Goal: Task Accomplishment & Management: Manage account settings

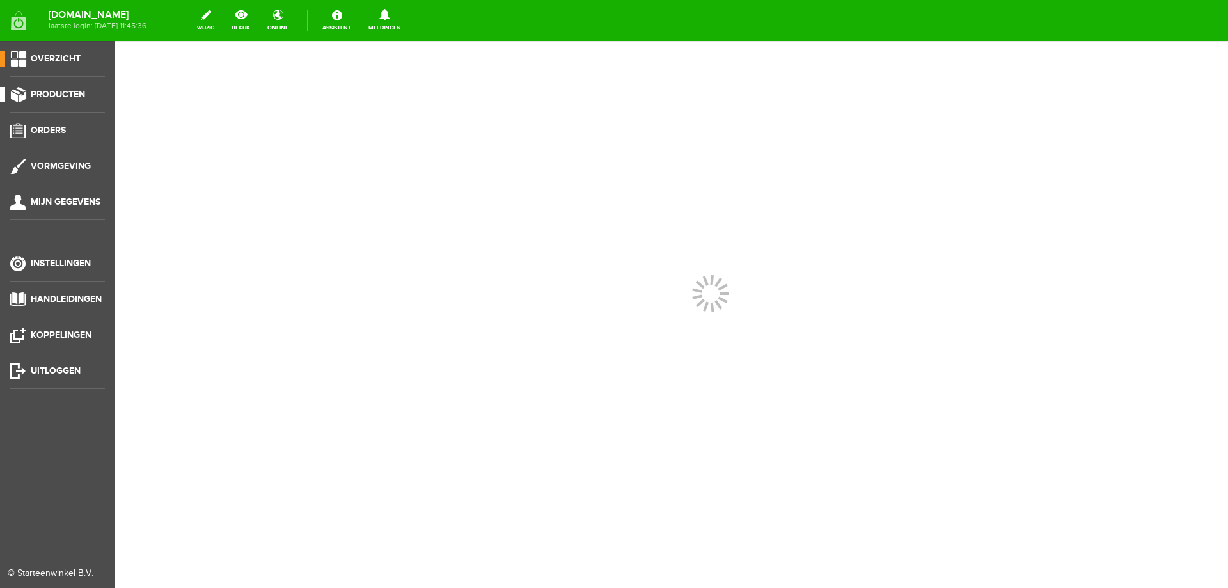
click at [47, 90] on span "Producten" at bounding box center [58, 94] width 54 height 11
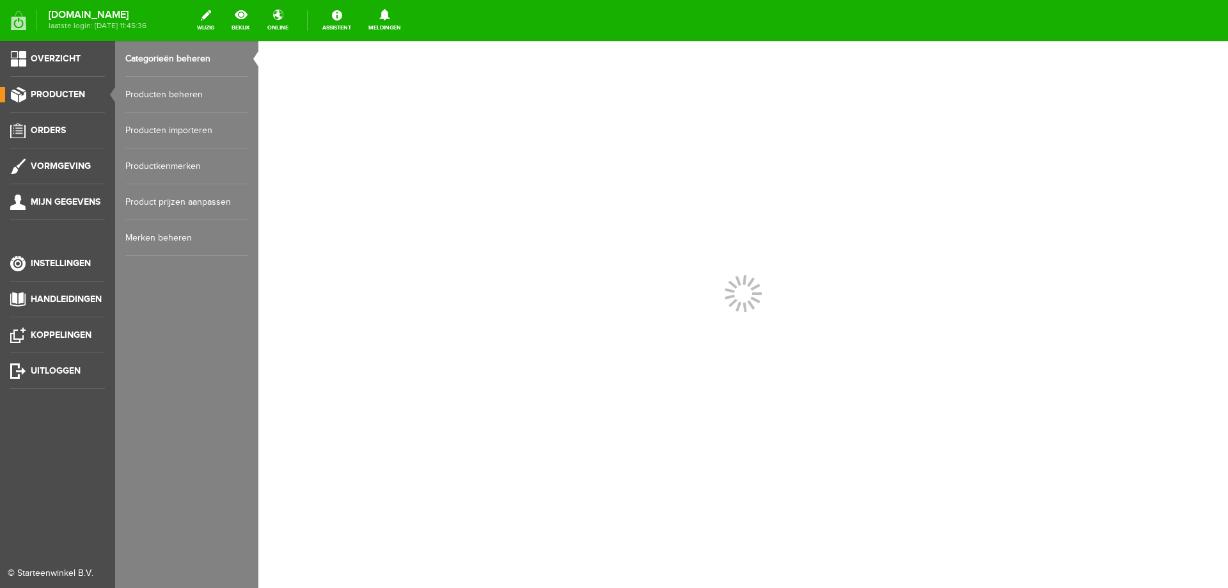
click at [47, 90] on span "Producten" at bounding box center [58, 94] width 54 height 11
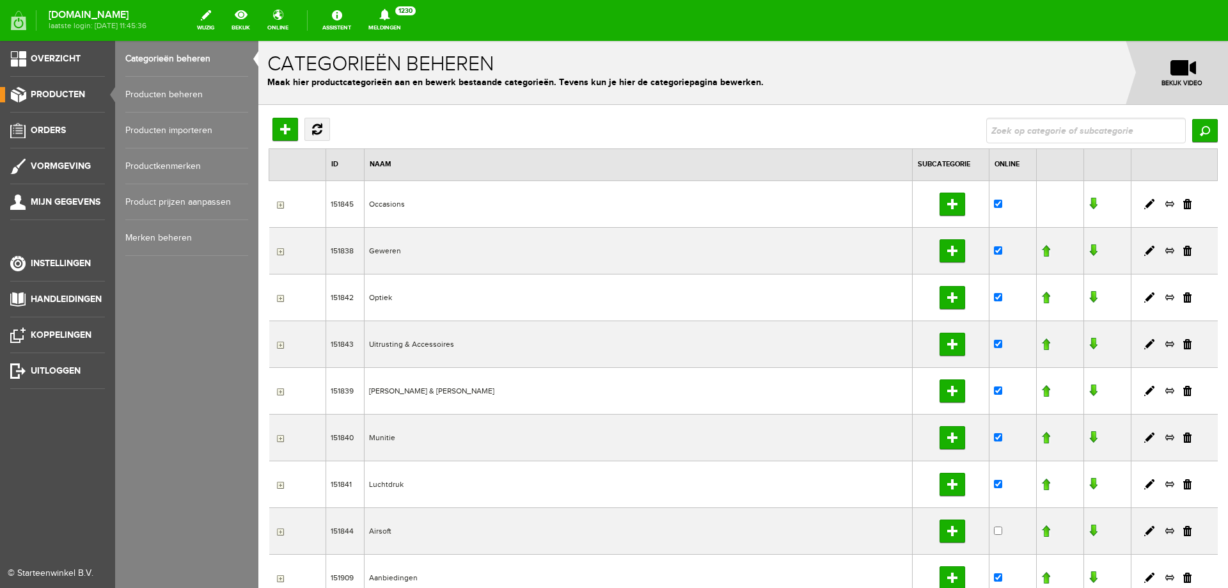
click at [159, 88] on link "Producten beheren" at bounding box center [186, 95] width 123 height 36
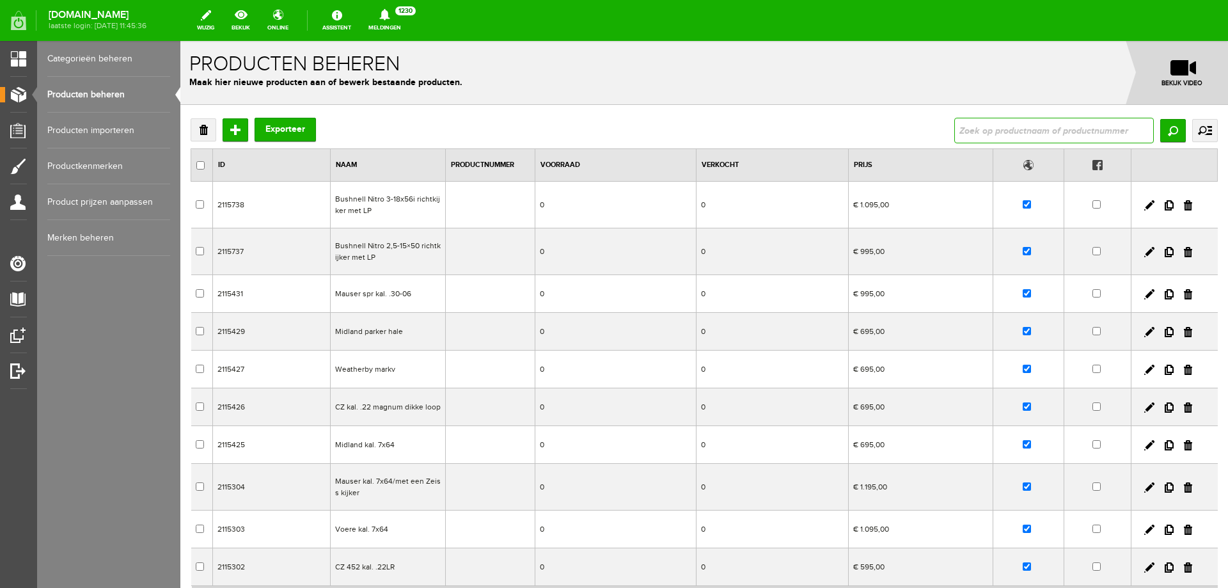
click at [1033, 128] on input "text" at bounding box center [1054, 131] width 200 height 26
type input "miroku"
click at [1165, 136] on input "Zoeken" at bounding box center [1173, 130] width 26 height 23
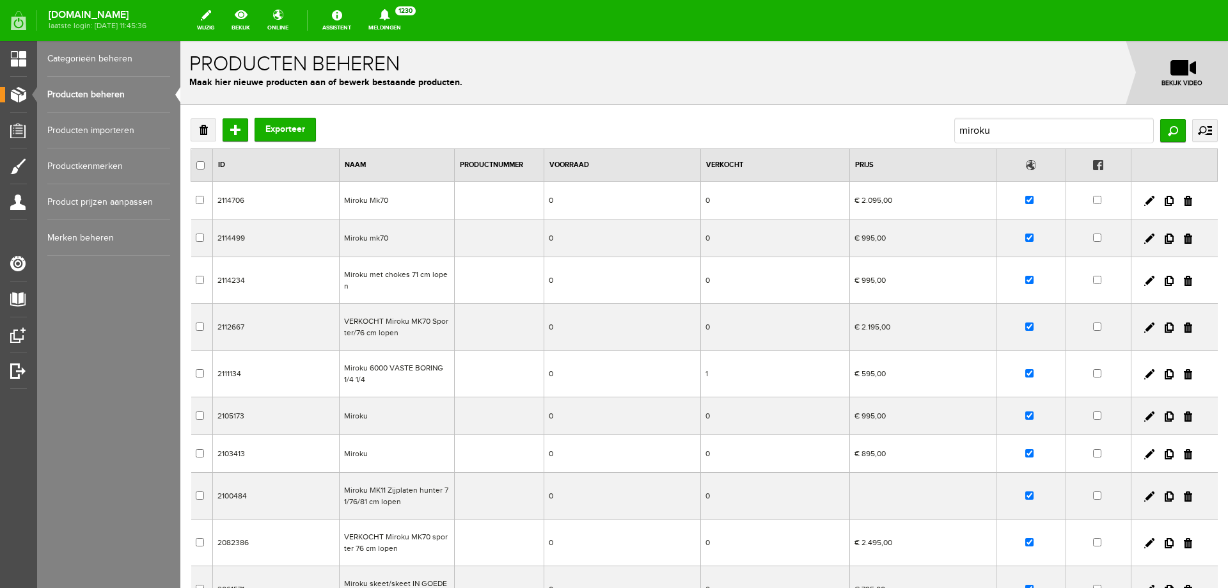
click at [416, 198] on td "Miroku Mk70" at bounding box center [397, 201] width 115 height 38
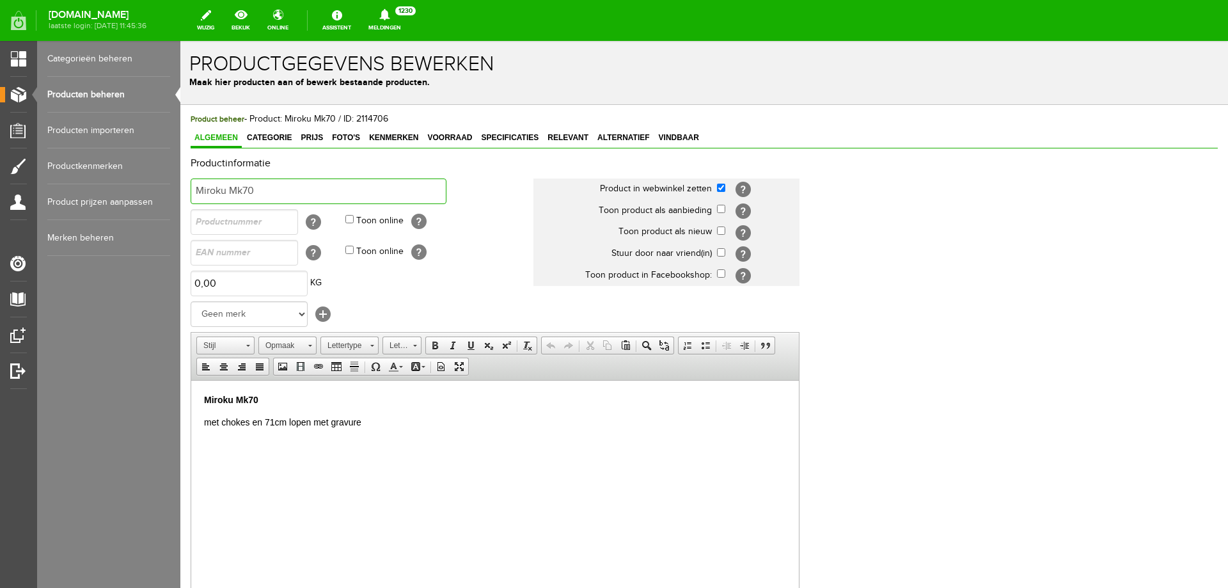
click at [291, 192] on input "Miroku Mk70" at bounding box center [319, 191] width 256 height 26
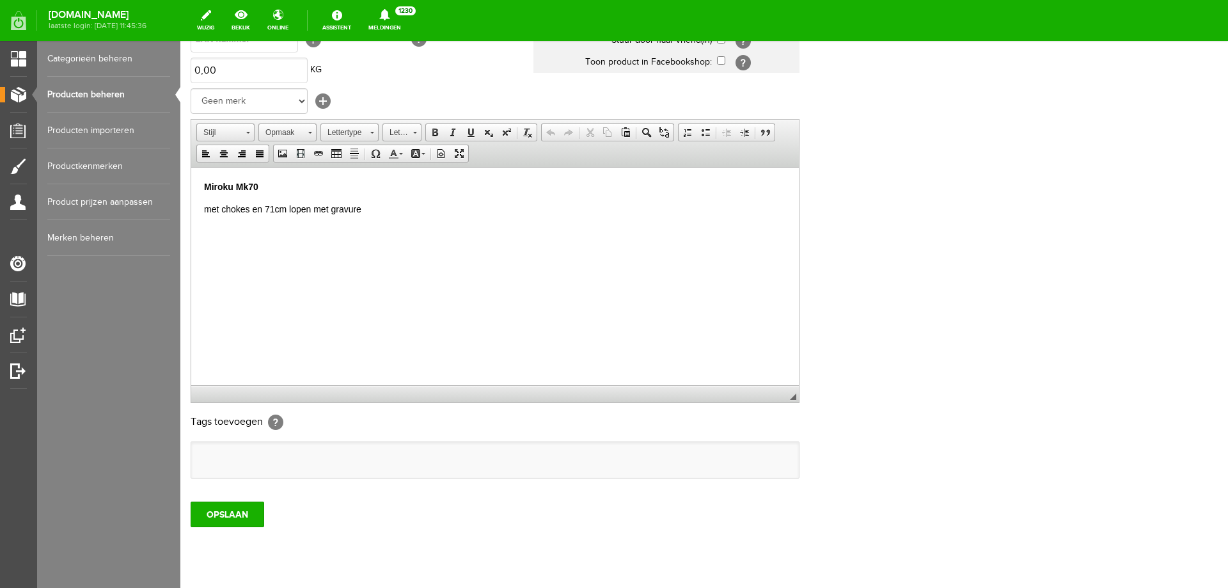
scroll to position [247, 0]
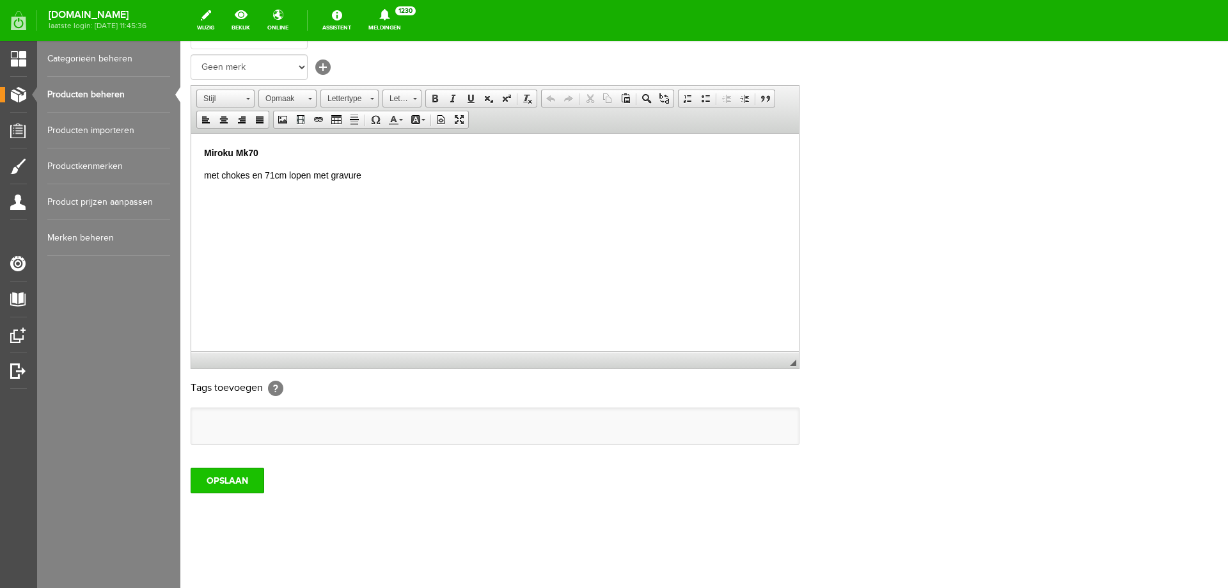
type input "Miroku Mk70/VERKOCHT"
click at [225, 478] on input "OPSLAAN" at bounding box center [228, 480] width 74 height 26
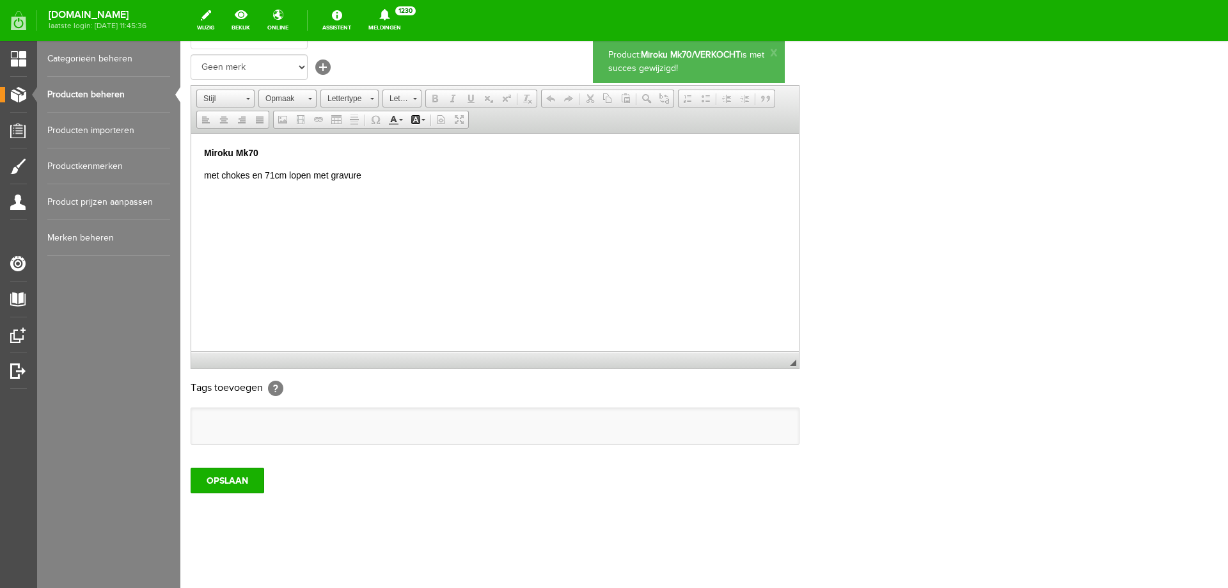
scroll to position [0, 0]
click at [102, 94] on link "Producten beheren" at bounding box center [108, 95] width 123 height 36
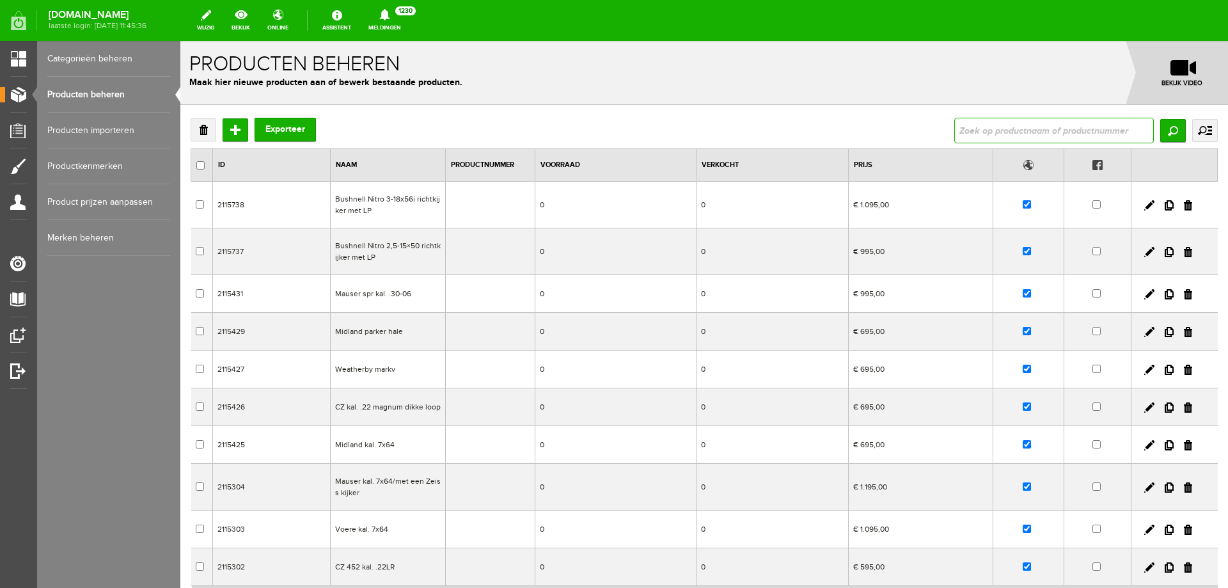
click at [978, 123] on input "text" at bounding box center [1054, 131] width 200 height 26
type input "miroku"
click at [1166, 125] on input "Zoeken" at bounding box center [1173, 130] width 26 height 23
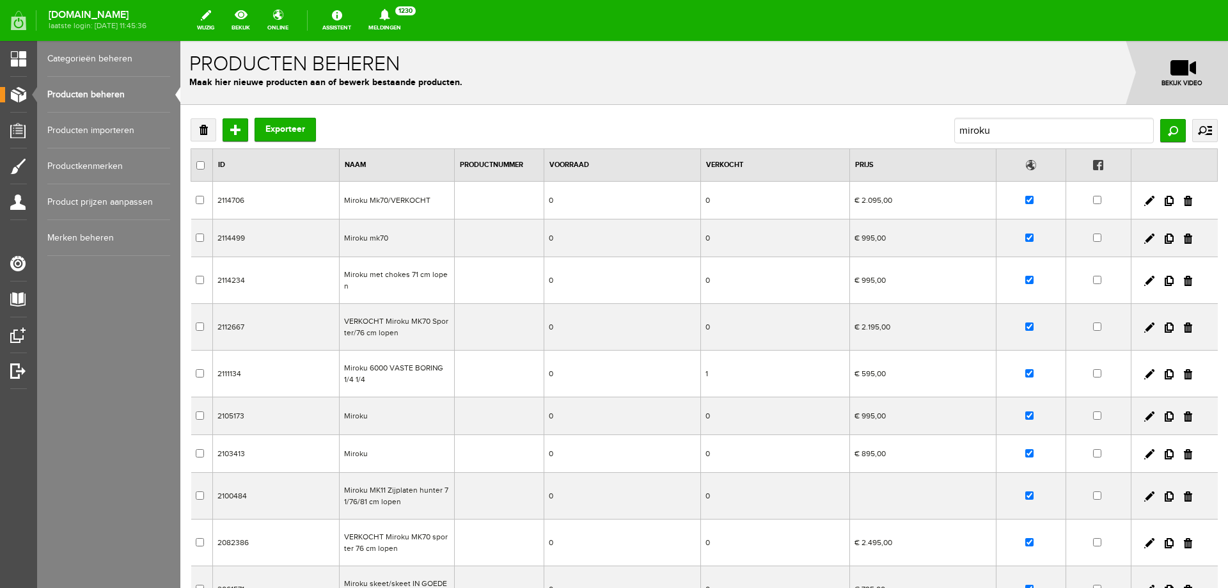
click at [401, 239] on td "Miroku mk70" at bounding box center [397, 238] width 115 height 38
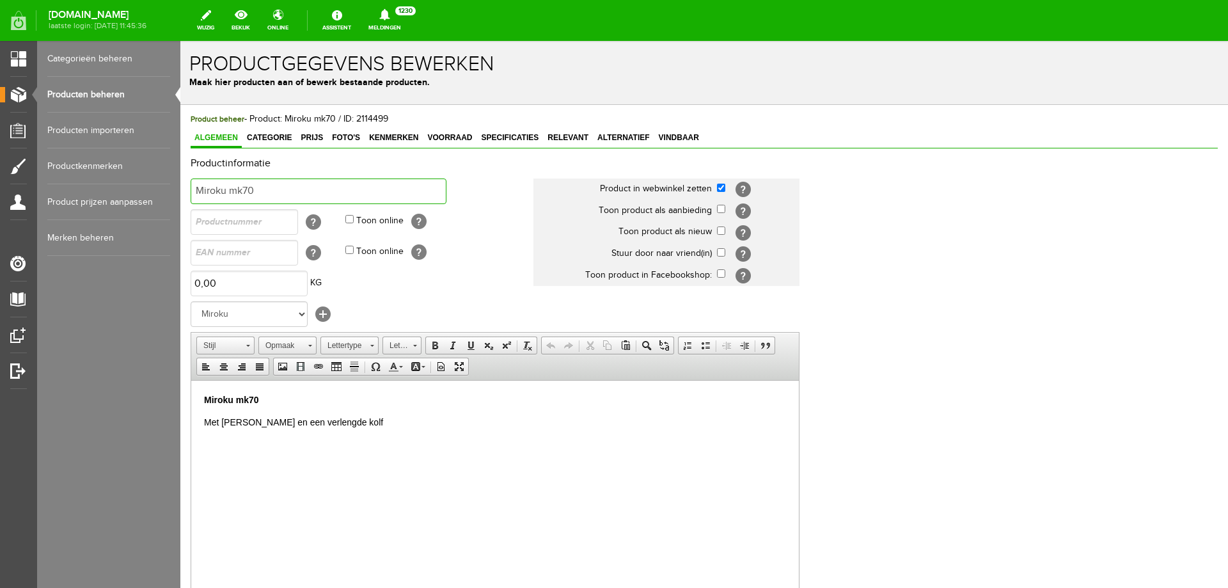
click at [263, 193] on input "Miroku mk70" at bounding box center [319, 191] width 256 height 26
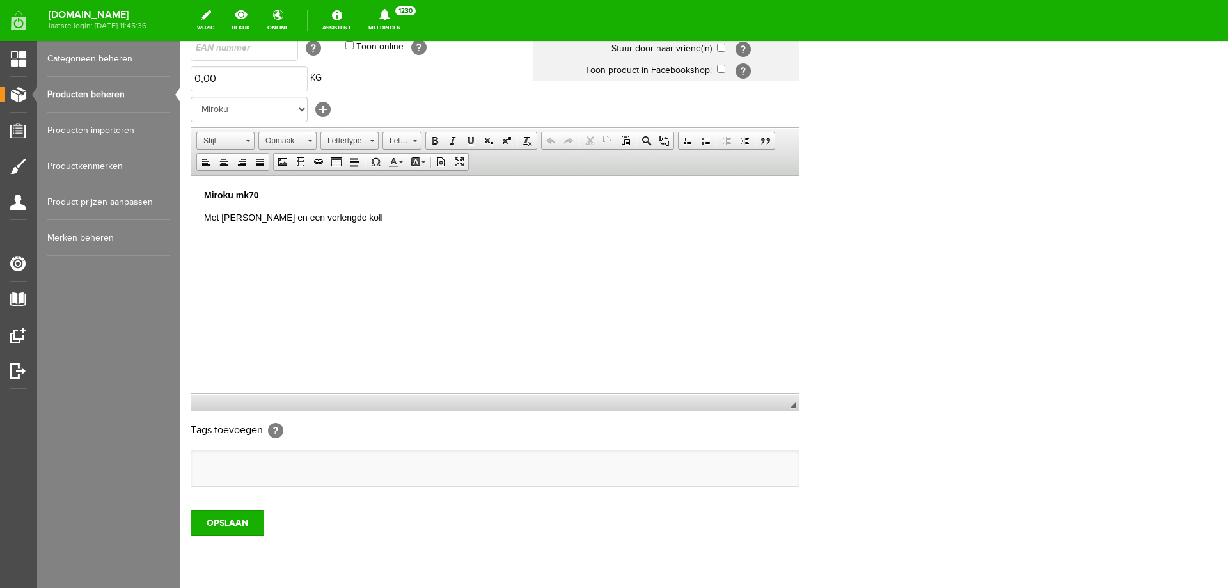
scroll to position [247, 0]
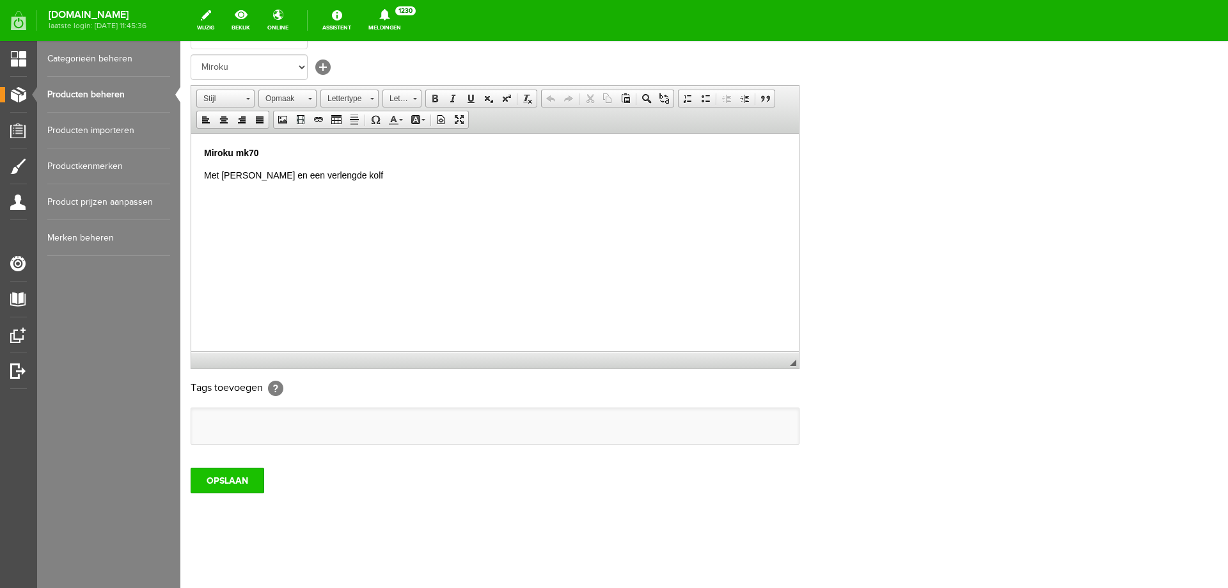
type input "Miroku mk70/VERKOCHT"
click at [207, 478] on input "OPSLAAN" at bounding box center [228, 480] width 74 height 26
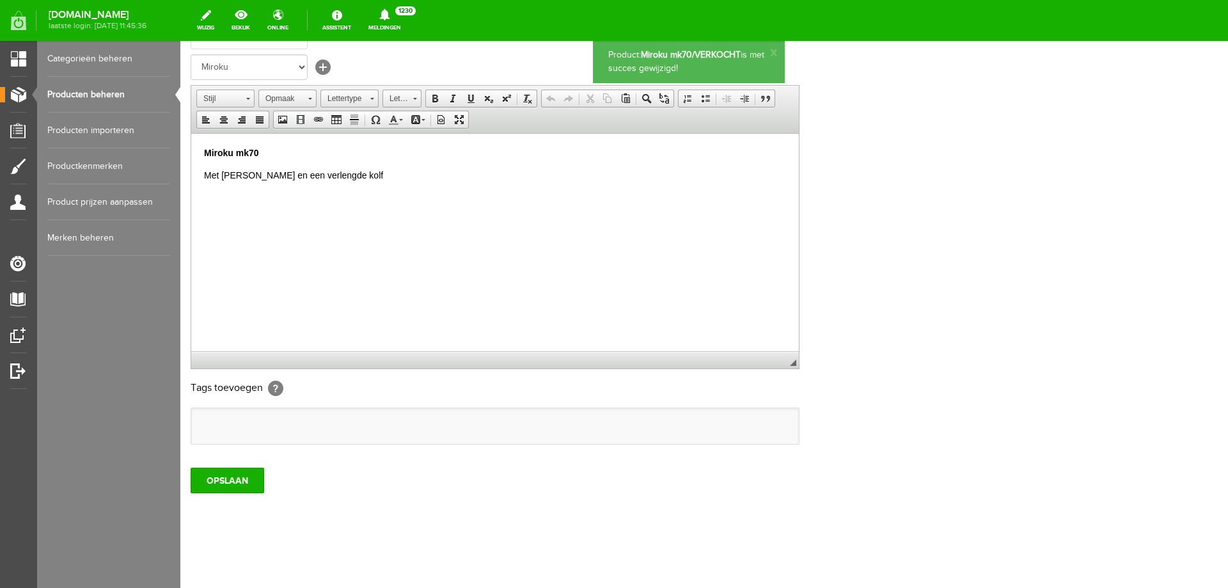
scroll to position [0, 0]
click at [93, 90] on link "Producten beheren" at bounding box center [108, 95] width 123 height 36
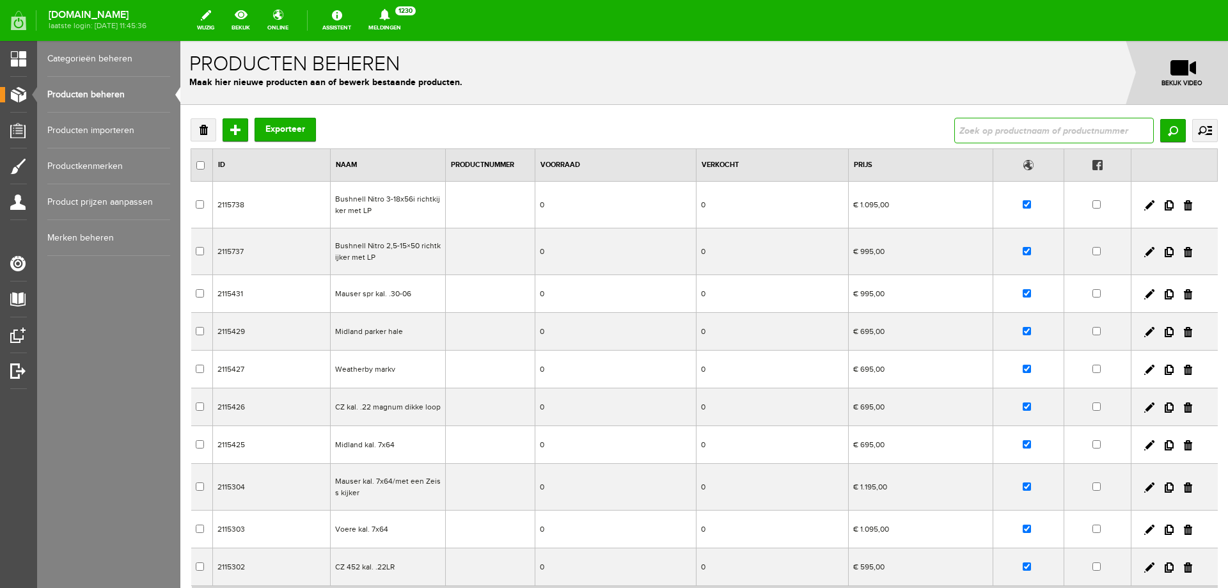
click at [1000, 136] on input "text" at bounding box center [1054, 131] width 200 height 26
click at [1160, 133] on input "Zoeken" at bounding box center [1173, 130] width 26 height 23
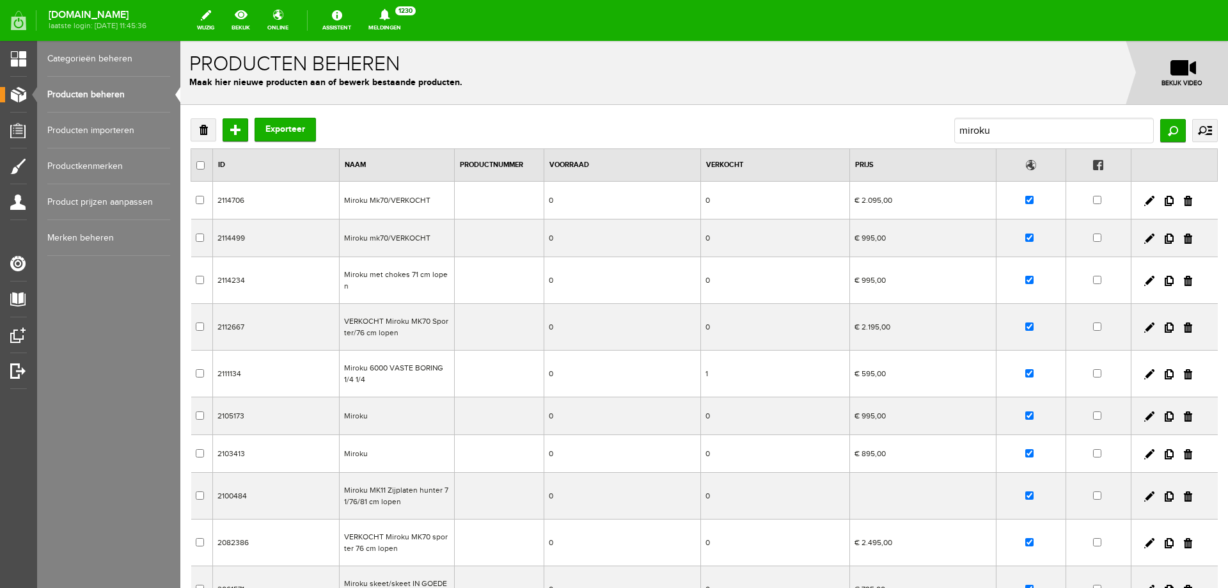
click at [442, 294] on td "Miroku met chokes 71 cm lopen" at bounding box center [397, 280] width 115 height 47
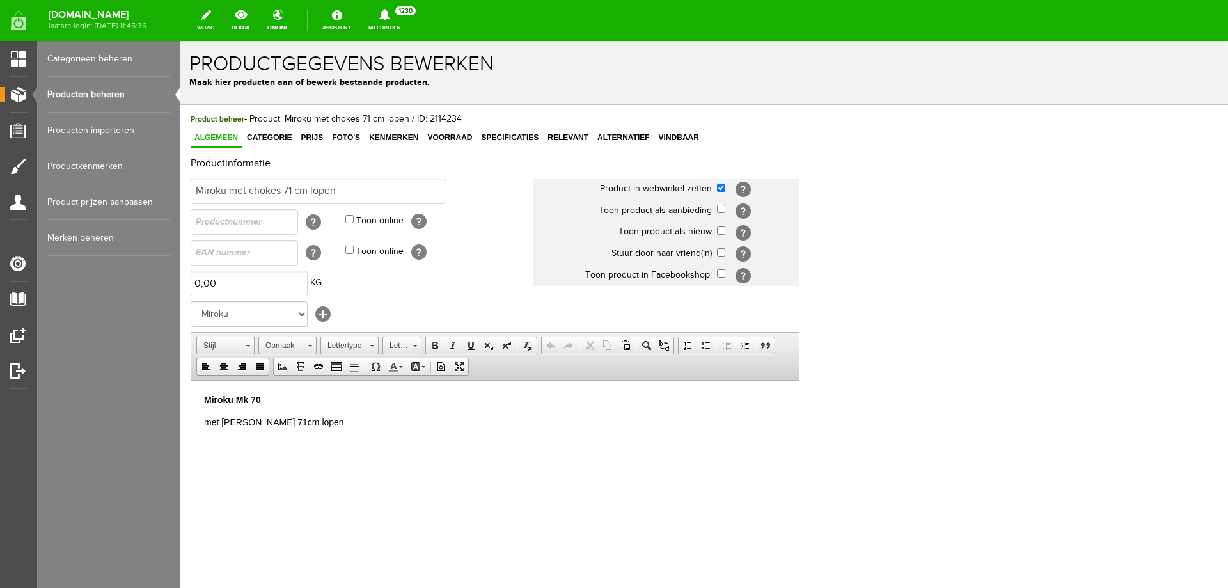
click at [123, 88] on link "Producten beheren" at bounding box center [108, 95] width 123 height 36
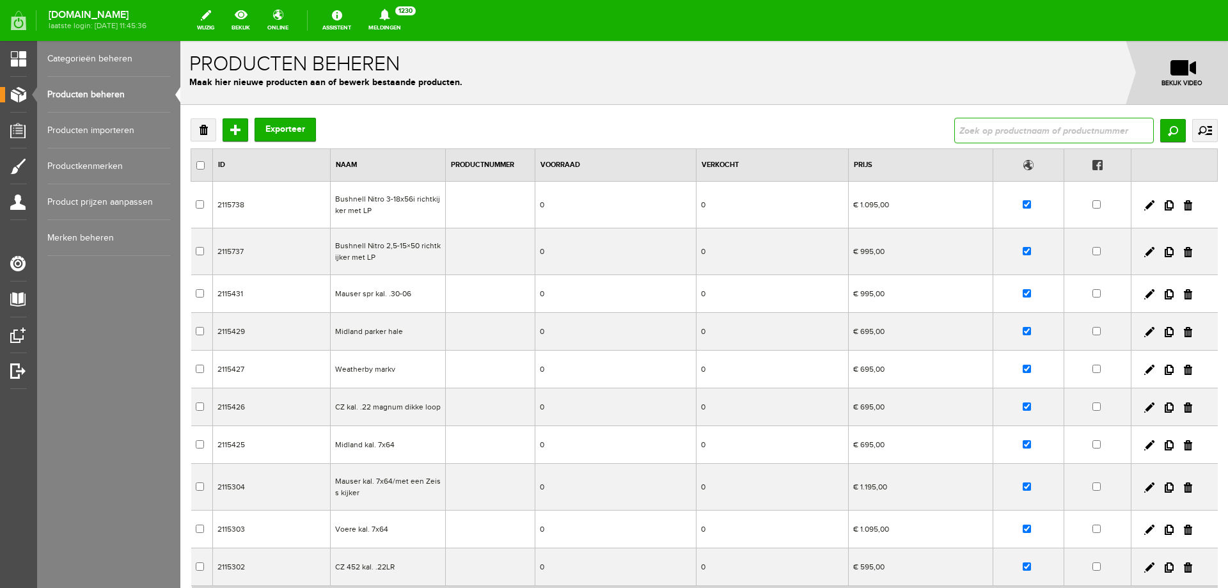
click at [1003, 125] on input "text" at bounding box center [1054, 131] width 200 height 26
type input "miroku"
click at [1168, 136] on input "Zoeken" at bounding box center [1173, 130] width 26 height 23
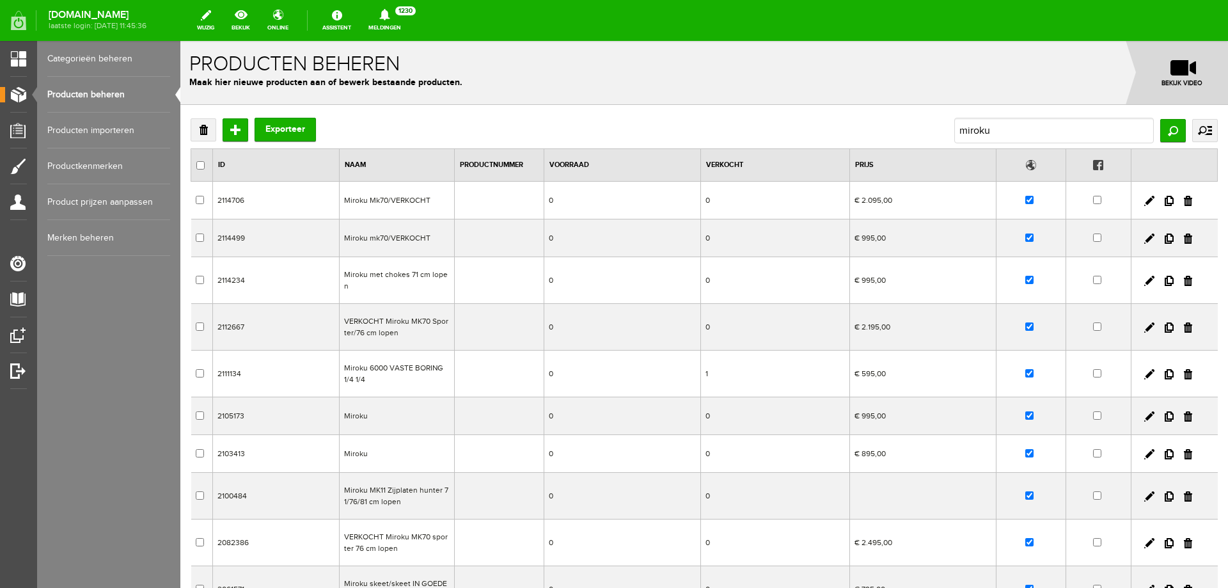
click at [418, 284] on td "Miroku met chokes 71 cm lopen" at bounding box center [397, 280] width 115 height 47
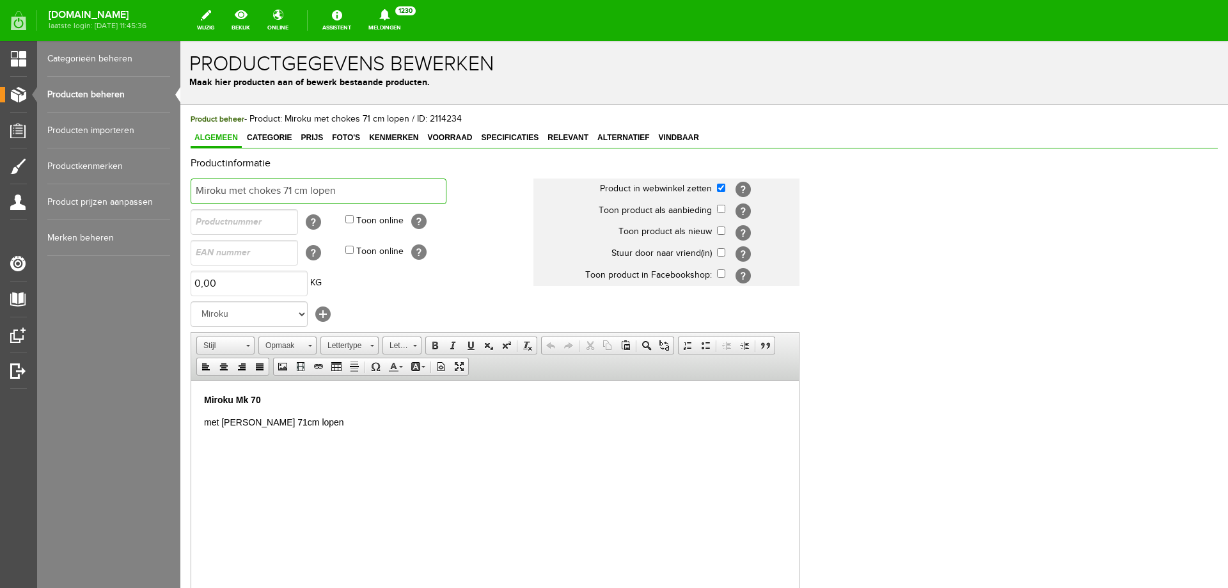
click at [365, 189] on input "Miroku met chokes 71 cm lopen" at bounding box center [319, 191] width 256 height 26
type input "Miroku met chokes 71 cm lopen /VERKOCHT"
click at [273, 397] on p "Miroku Mk 70" at bounding box center [495, 399] width 582 height 13
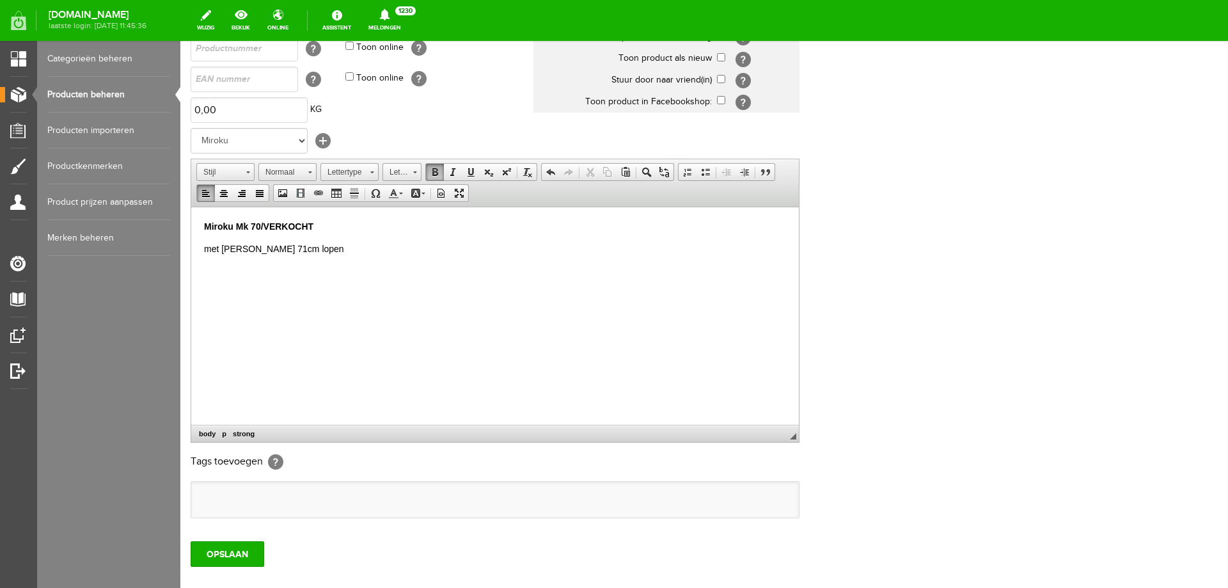
scroll to position [181, 0]
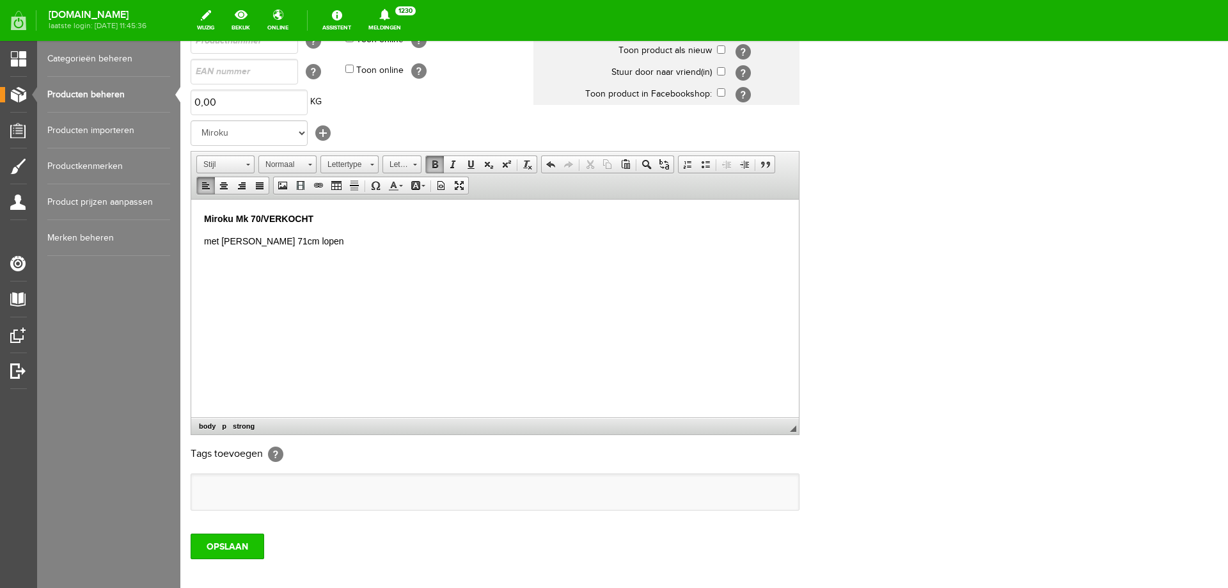
click at [216, 536] on input "OPSLAAN" at bounding box center [228, 546] width 74 height 26
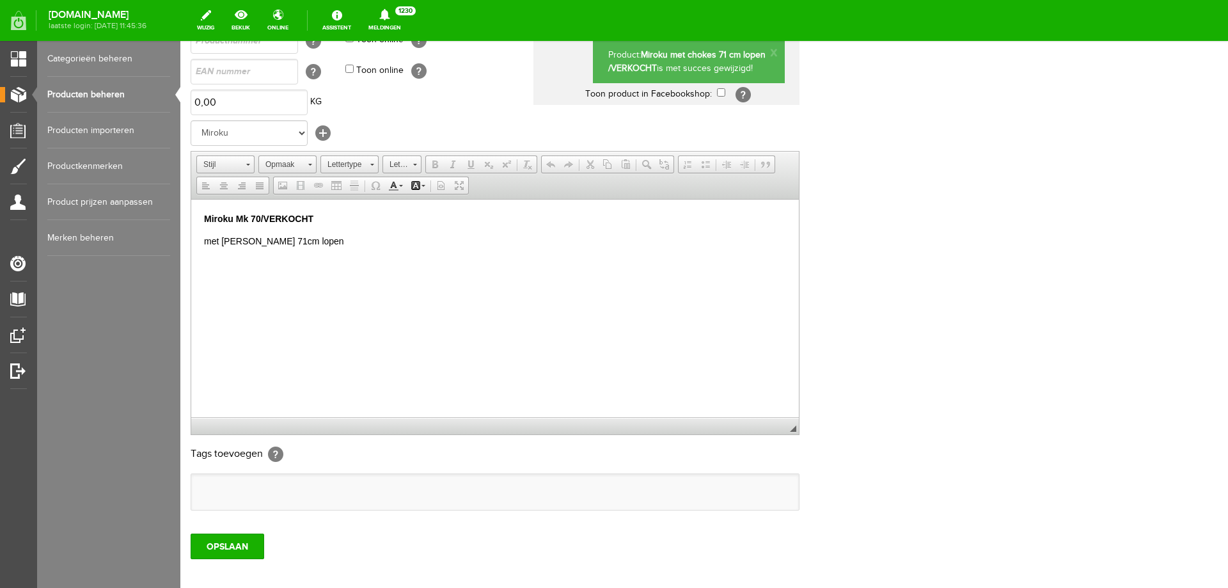
scroll to position [0, 0]
click at [108, 96] on link "Producten beheren" at bounding box center [108, 95] width 123 height 36
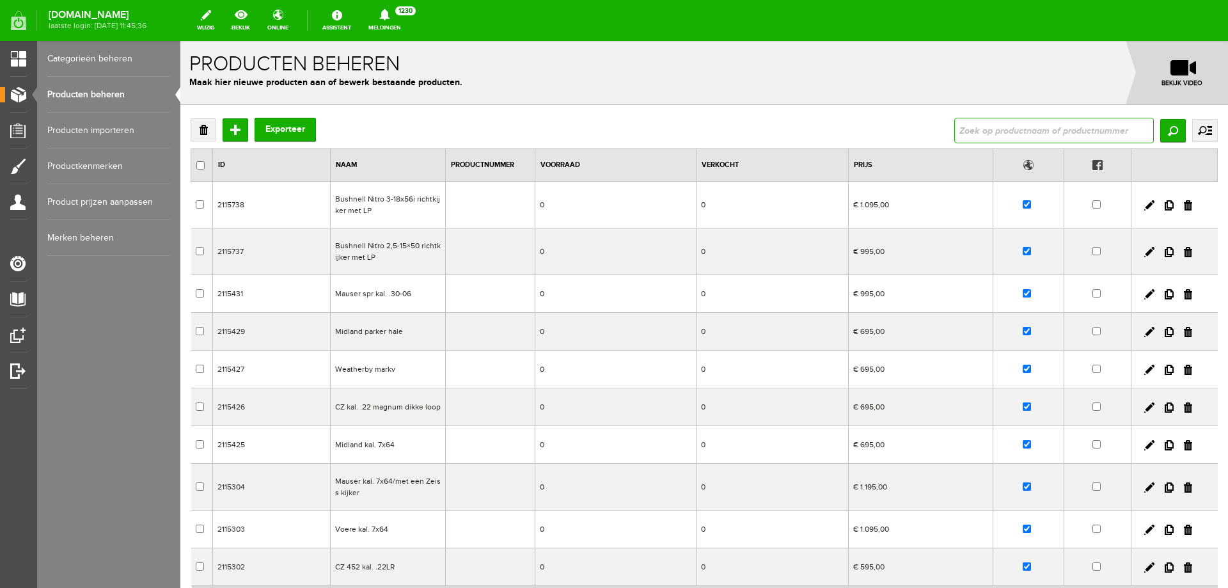
click at [978, 122] on input "text" at bounding box center [1054, 131] width 200 height 26
type input "miroku"
click at [1165, 139] on input "Zoeken" at bounding box center [1173, 130] width 26 height 23
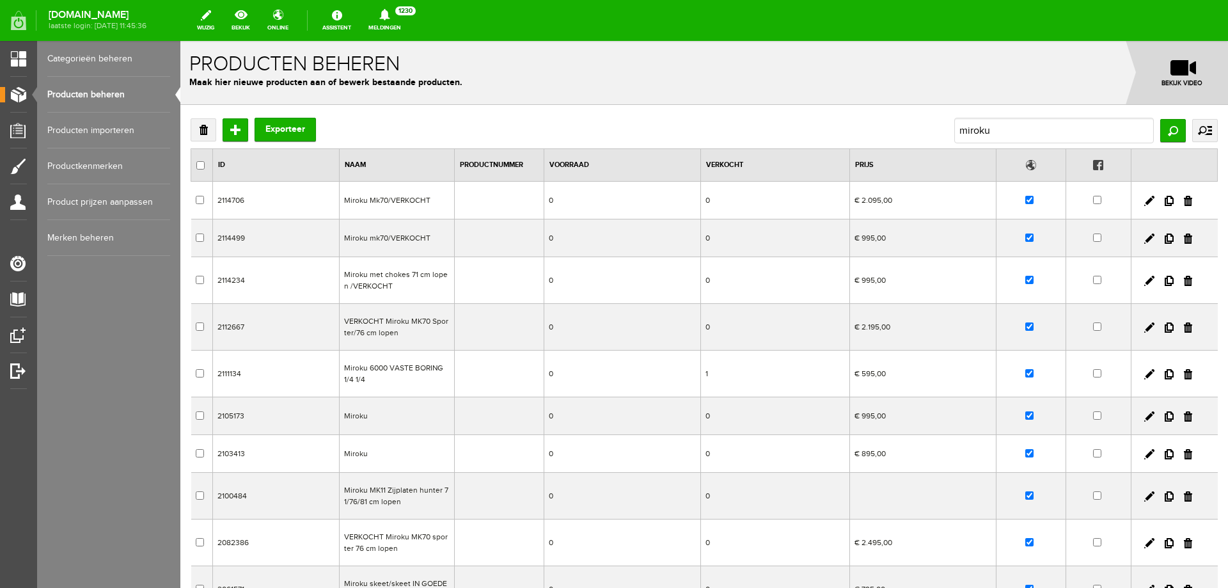
click at [402, 382] on td "Miroku 6000 VASTE BORING 1/4 1/4" at bounding box center [397, 373] width 115 height 47
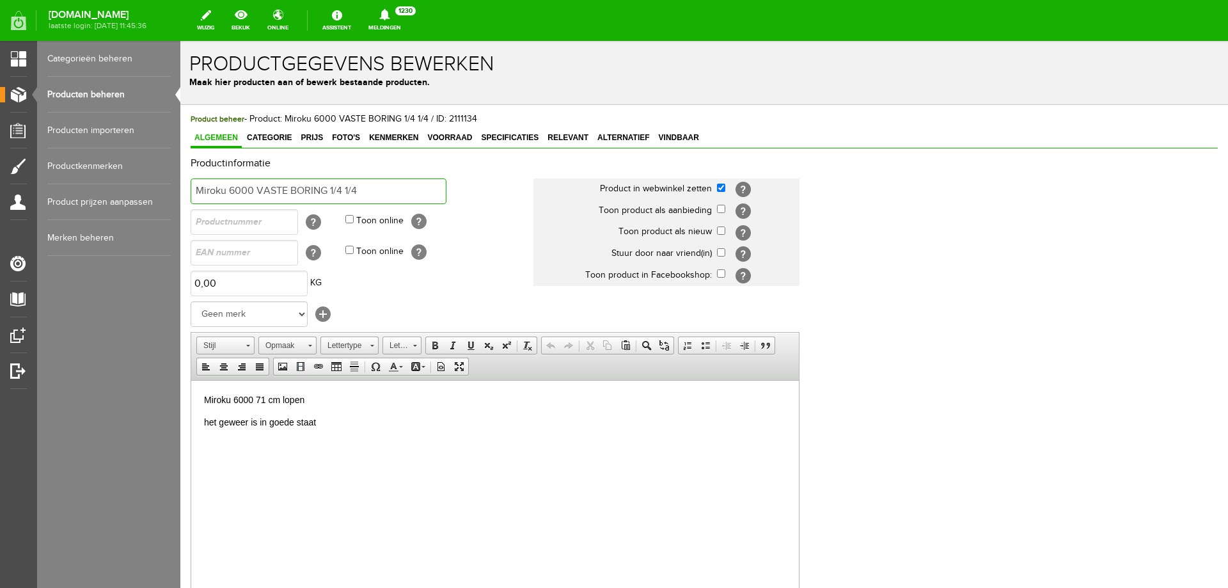
click at [370, 185] on input "Miroku 6000 VASTE BORING 1/4 1/4" at bounding box center [319, 191] width 256 height 26
type input "Miroku 6000 VASTE BORING 1/4 1/4/VERKOCHT"
click at [331, 407] on body "Miroku 6000 71 cm lopen het geweer is in goede staat" at bounding box center [495, 411] width 582 height 36
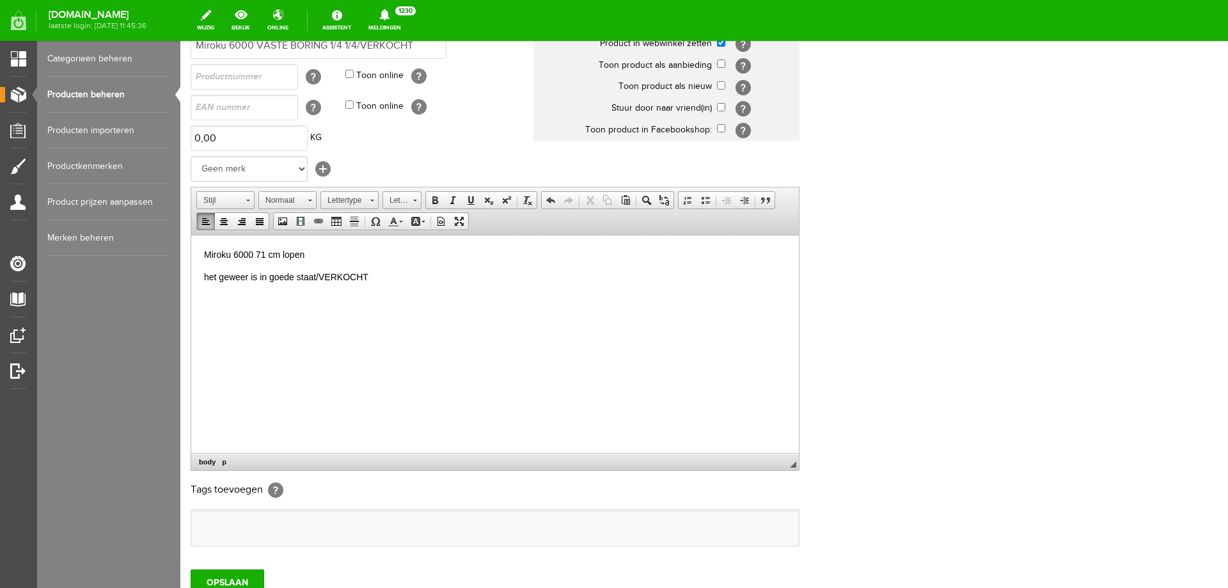
scroll to position [179, 0]
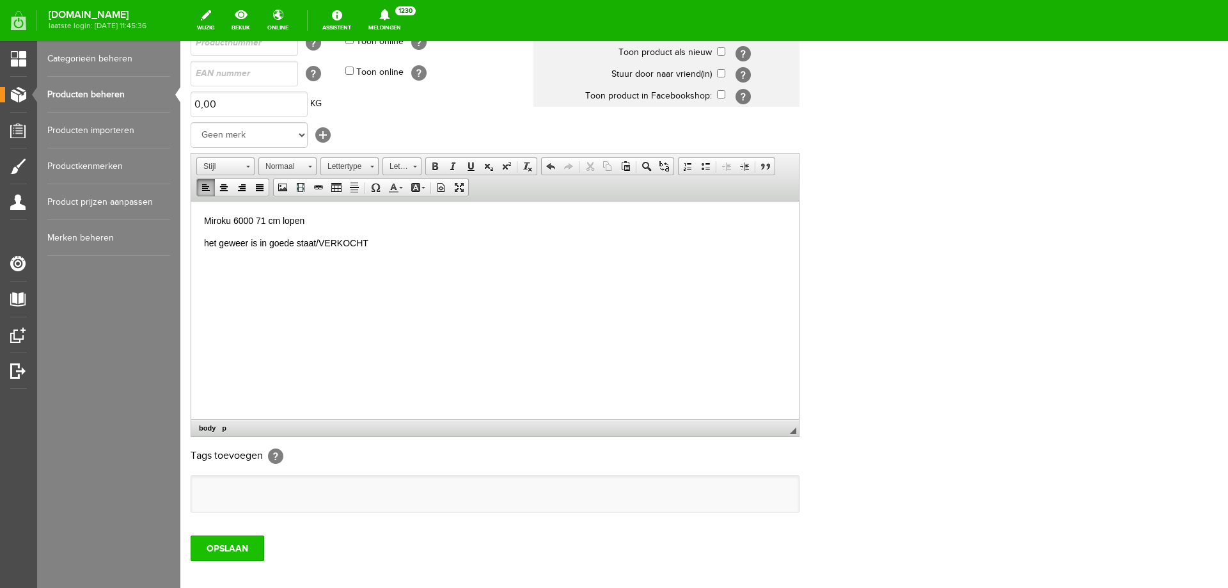
click at [208, 540] on input "OPSLAAN" at bounding box center [228, 548] width 74 height 26
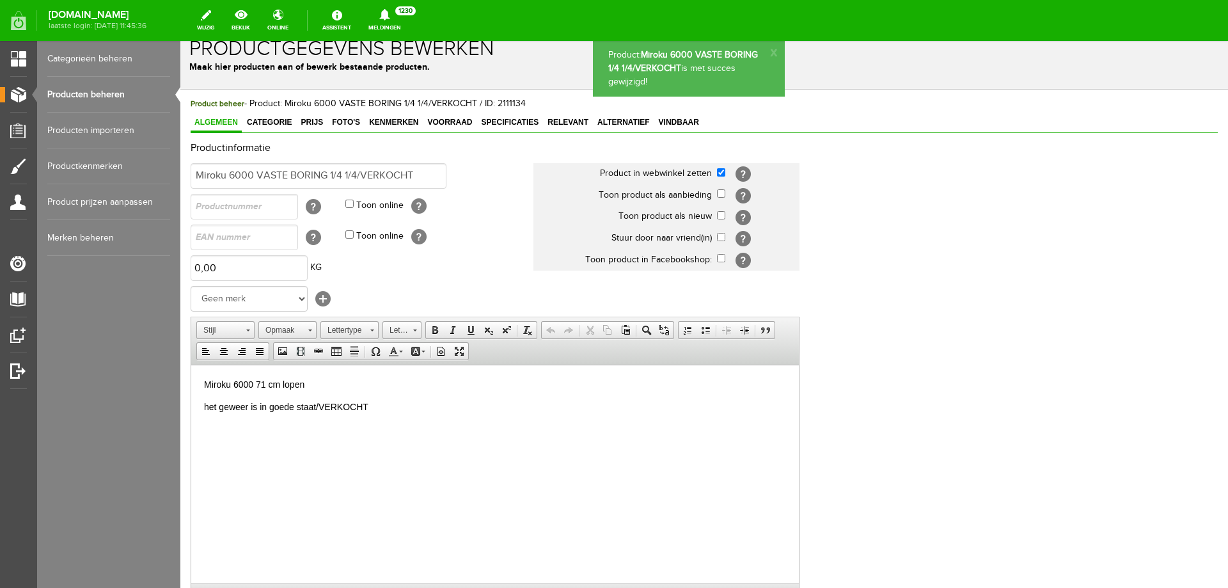
scroll to position [0, 0]
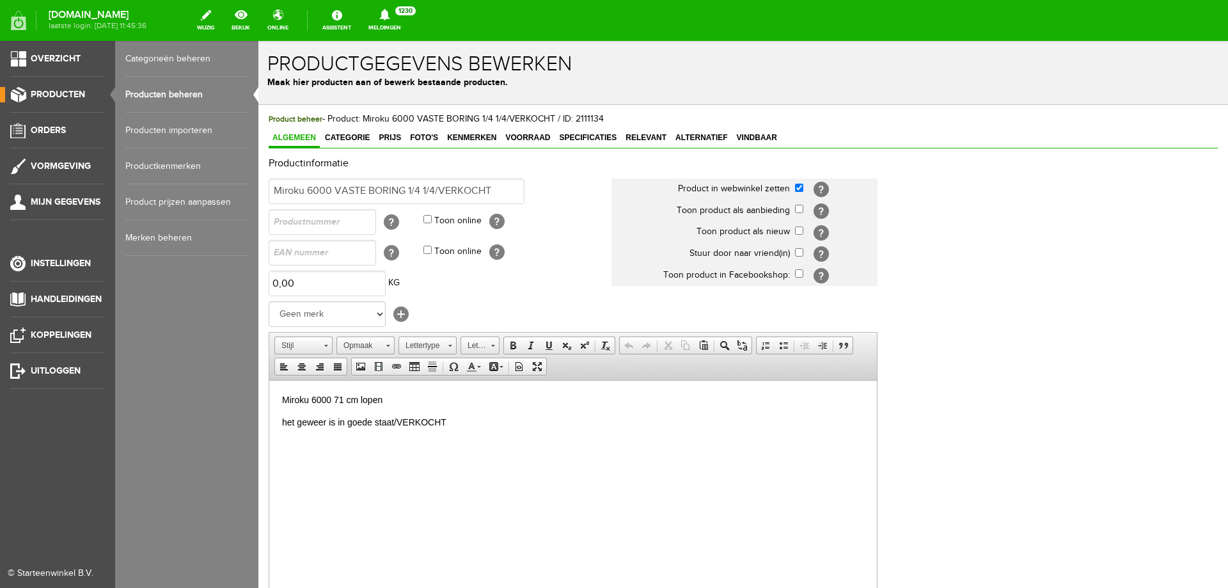
click at [153, 86] on link "Producten beheren" at bounding box center [186, 95] width 123 height 36
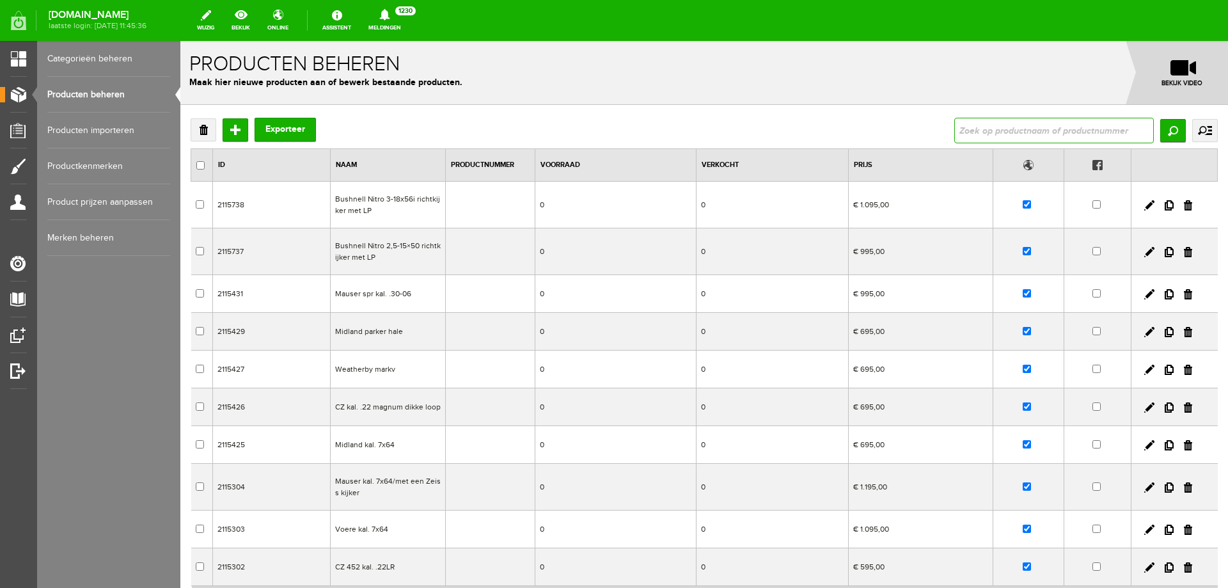
click at [954, 129] on input "text" at bounding box center [1054, 131] width 200 height 26
type input "miroku"
click at [1160, 123] on input "Zoeken" at bounding box center [1173, 130] width 26 height 23
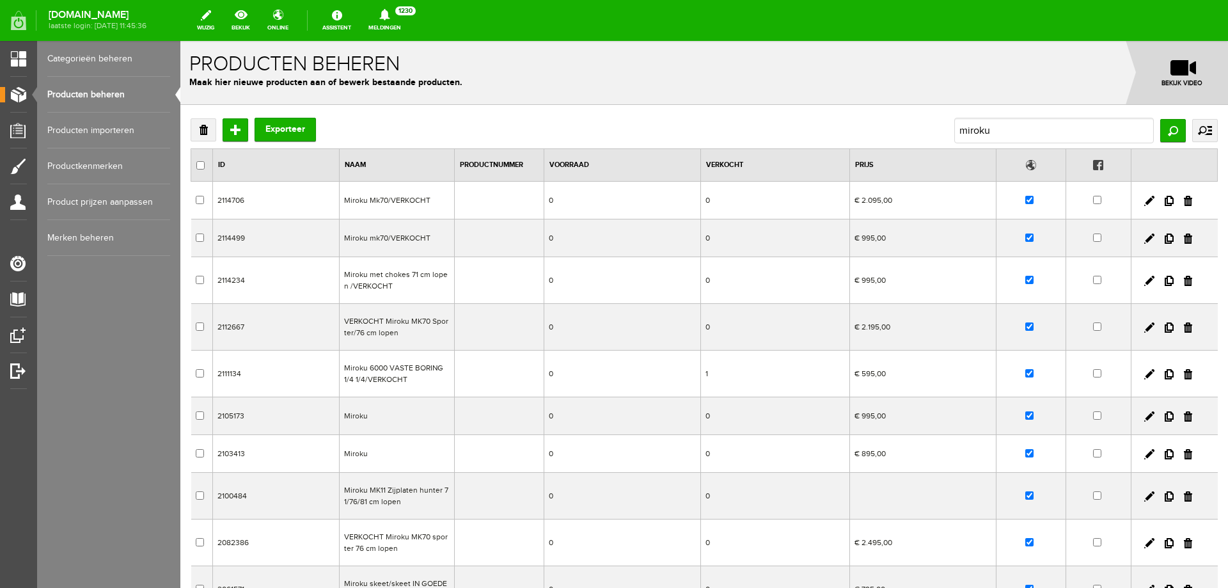
click at [389, 416] on td "Miroku" at bounding box center [397, 416] width 115 height 38
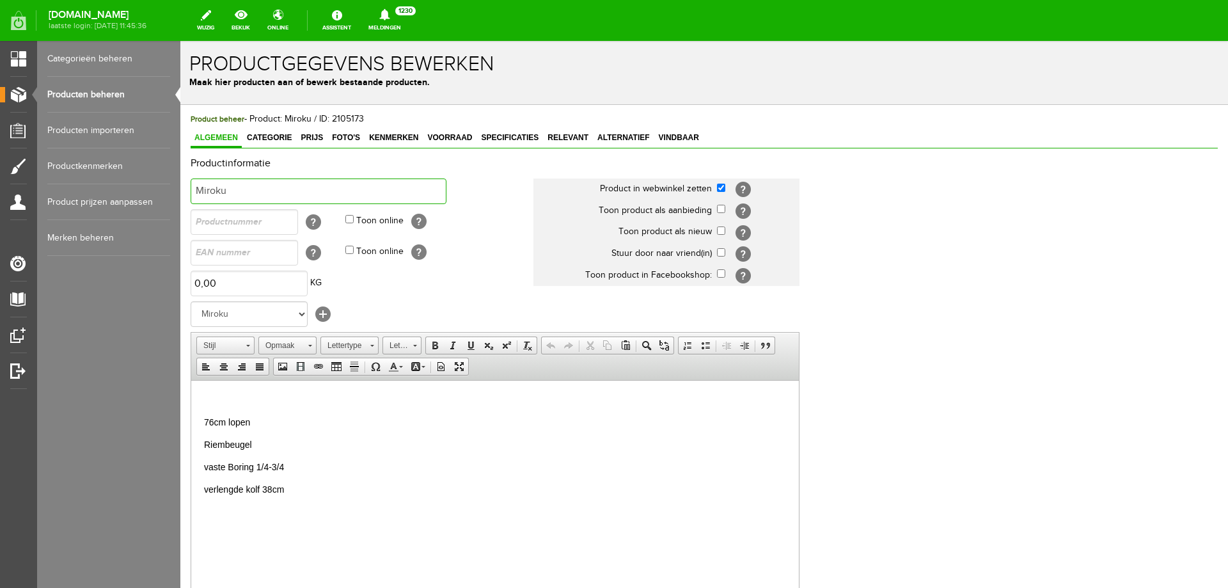
click at [246, 191] on input "Miroku" at bounding box center [319, 191] width 256 height 26
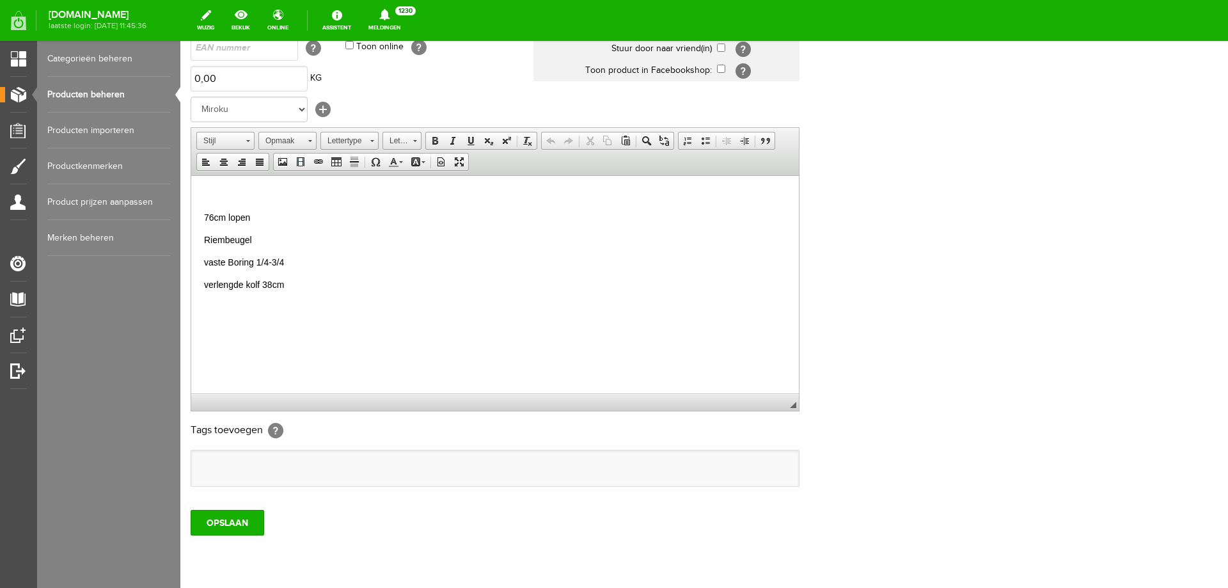
scroll to position [247, 0]
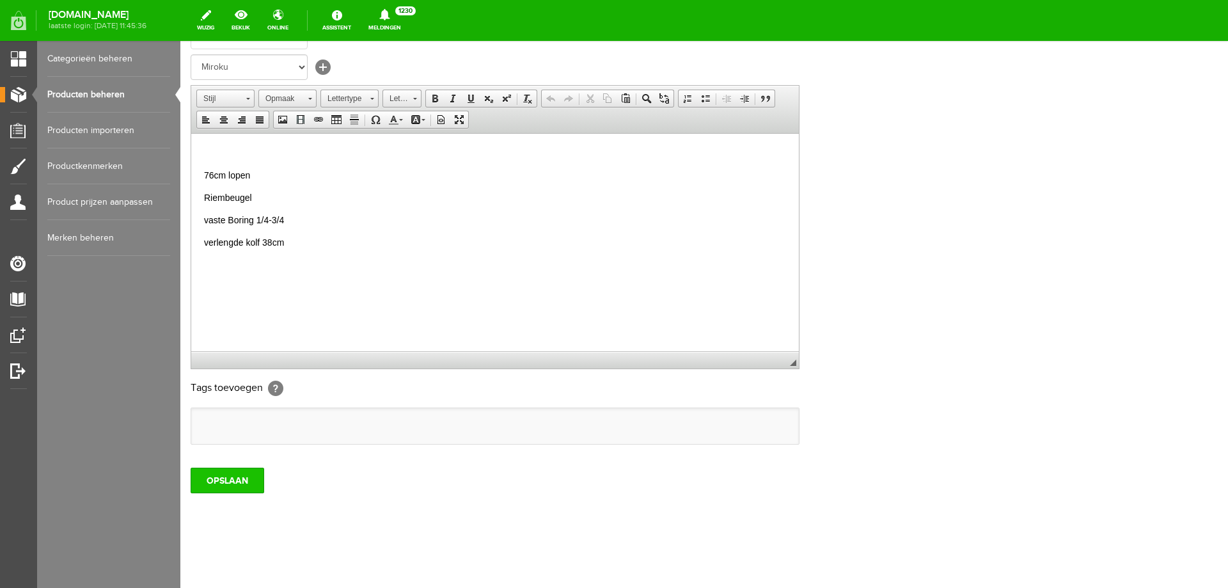
type input "Miroku /VERKOCHT"
click at [223, 480] on input "OPSLAAN" at bounding box center [228, 480] width 74 height 26
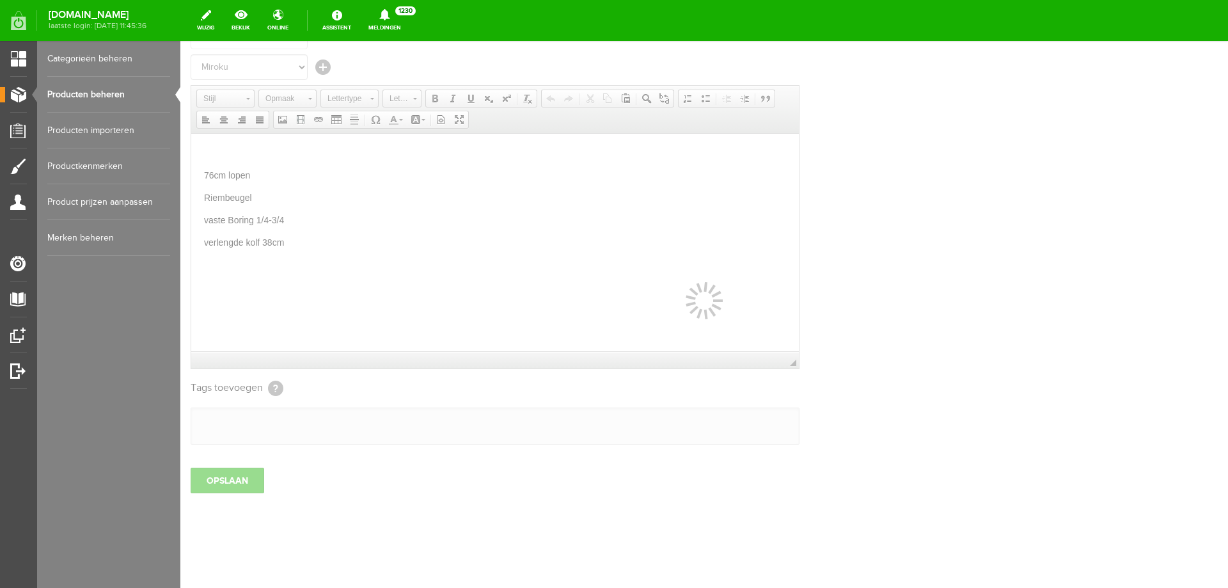
drag, startPoint x: 103, startPoint y: 93, endPoint x: 470, endPoint y: 21, distance: 374.1
click at [103, 93] on link "Producten beheren" at bounding box center [108, 95] width 123 height 36
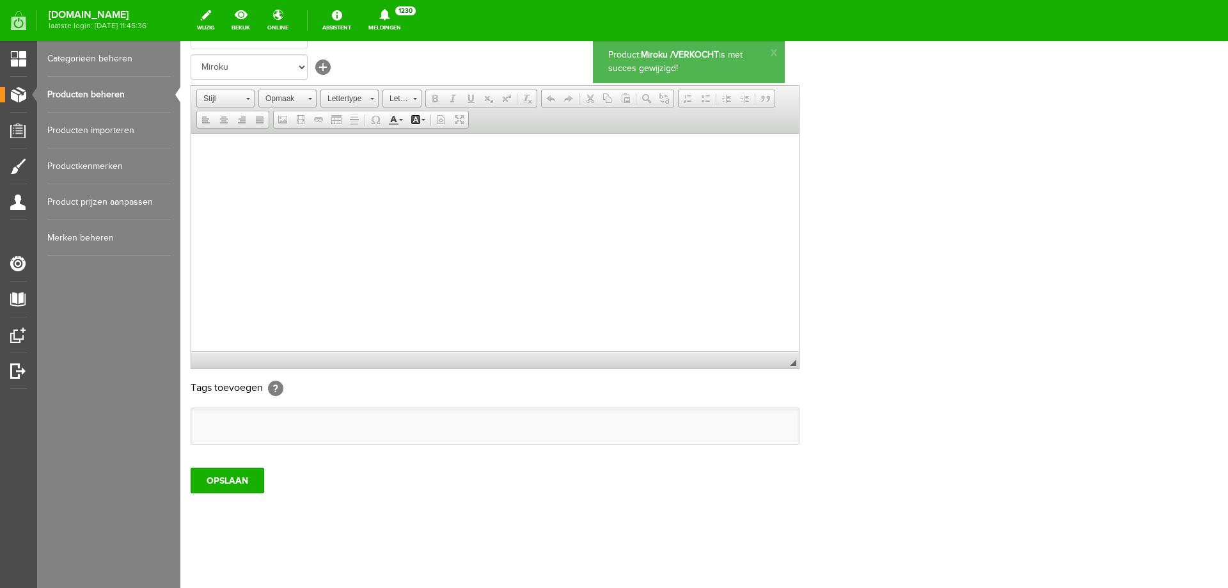
scroll to position [92, 0]
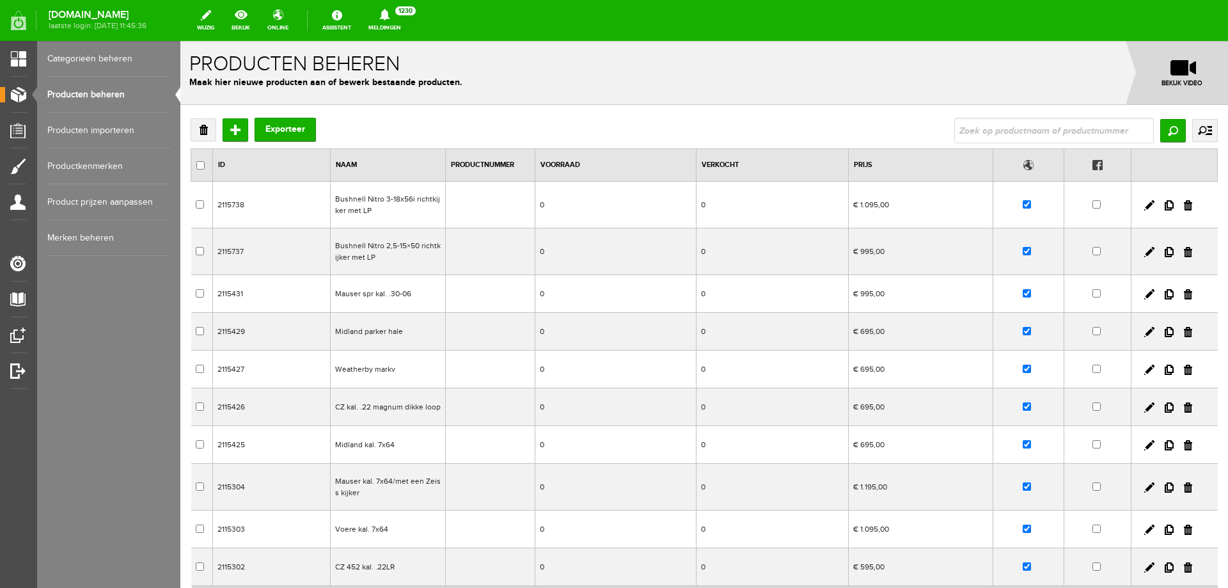
click at [113, 93] on link "Producten beheren" at bounding box center [108, 95] width 123 height 36
click at [1021, 127] on input "text" at bounding box center [1054, 131] width 200 height 26
type input "miroku"
click at [1160, 123] on input "Zoeken" at bounding box center [1173, 130] width 26 height 23
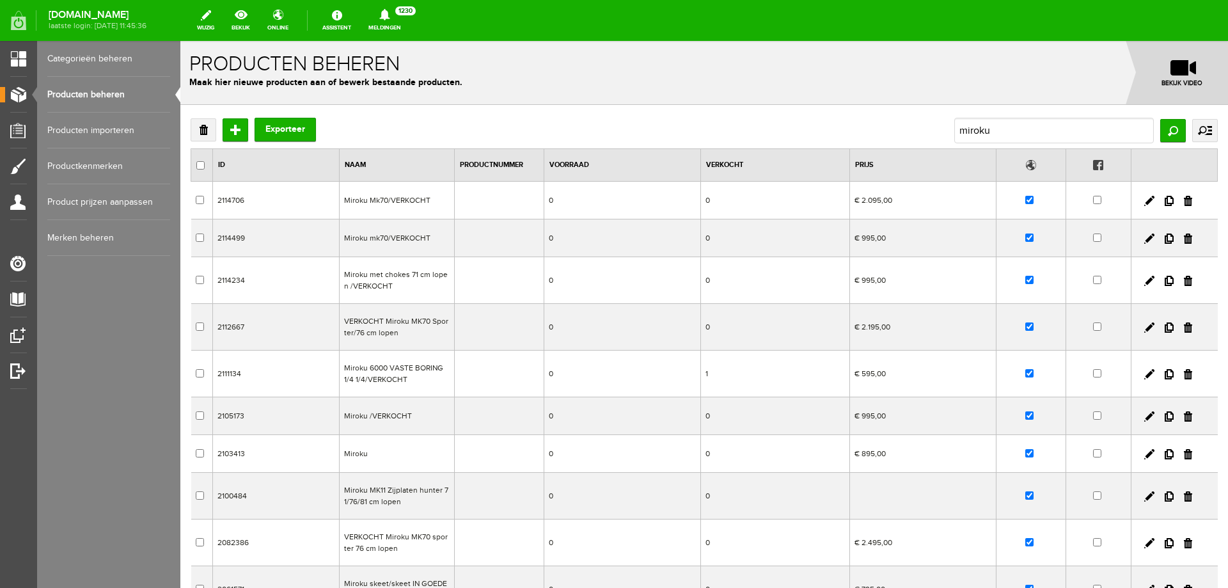
click at [410, 453] on td "Miroku" at bounding box center [397, 454] width 115 height 38
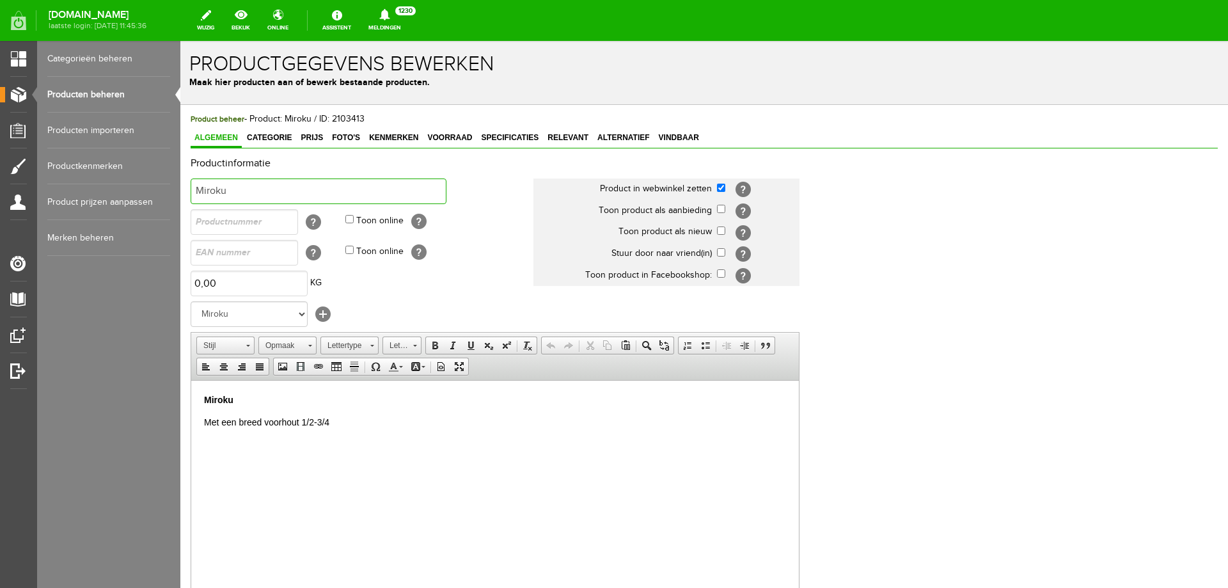
click at [267, 190] on input "Miroku" at bounding box center [319, 191] width 256 height 26
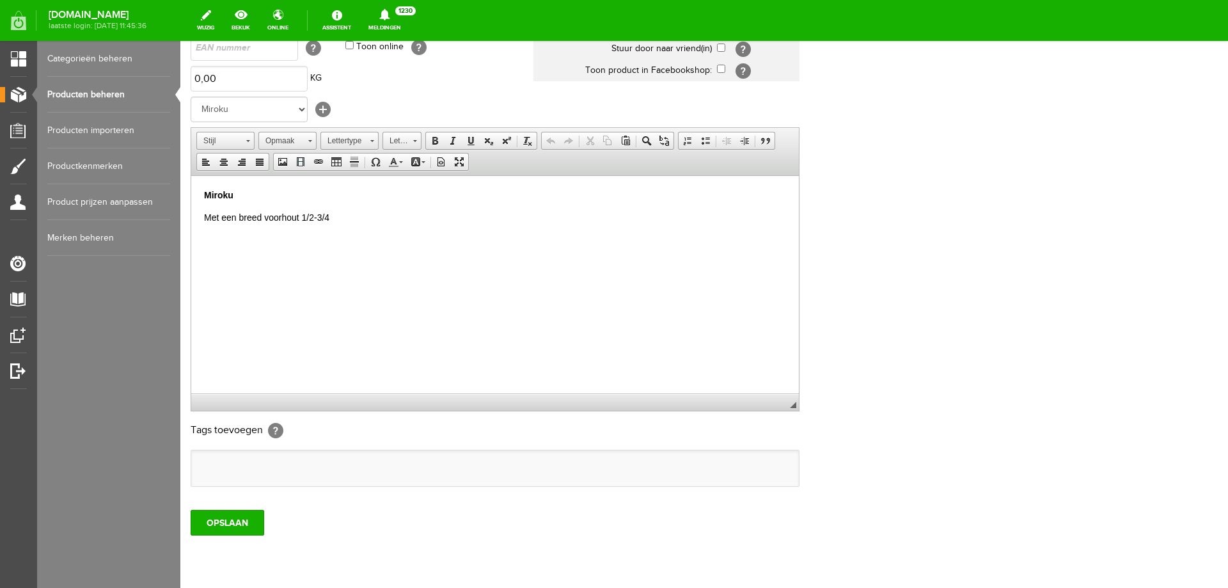
scroll to position [247, 0]
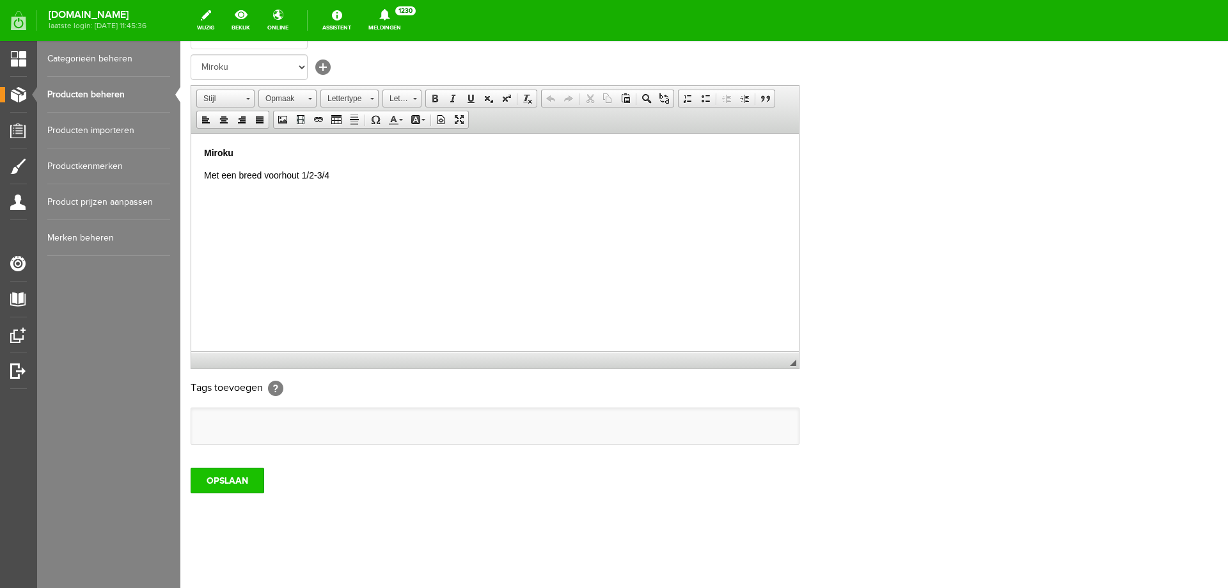
type input "Miroku/verkocht"
click at [219, 479] on input "OPSLAAN" at bounding box center [228, 480] width 74 height 26
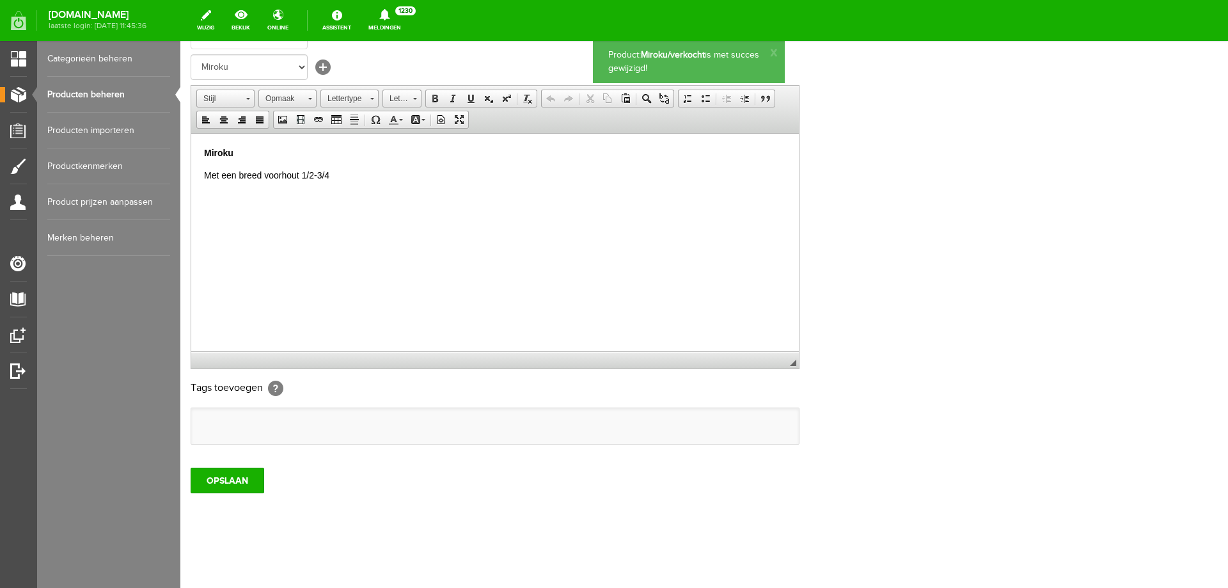
scroll to position [0, 0]
click at [120, 87] on link "Producten beheren" at bounding box center [108, 95] width 123 height 36
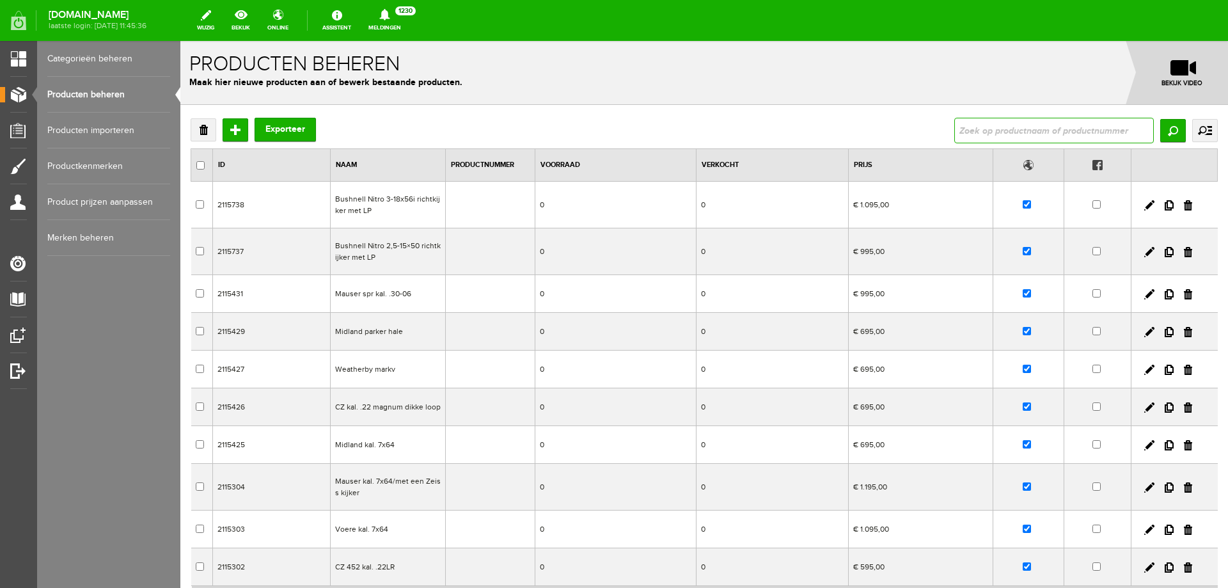
click at [958, 126] on input "text" at bounding box center [1054, 131] width 200 height 26
type input "miroku"
click at [1167, 129] on input "Zoeken" at bounding box center [1173, 130] width 26 height 23
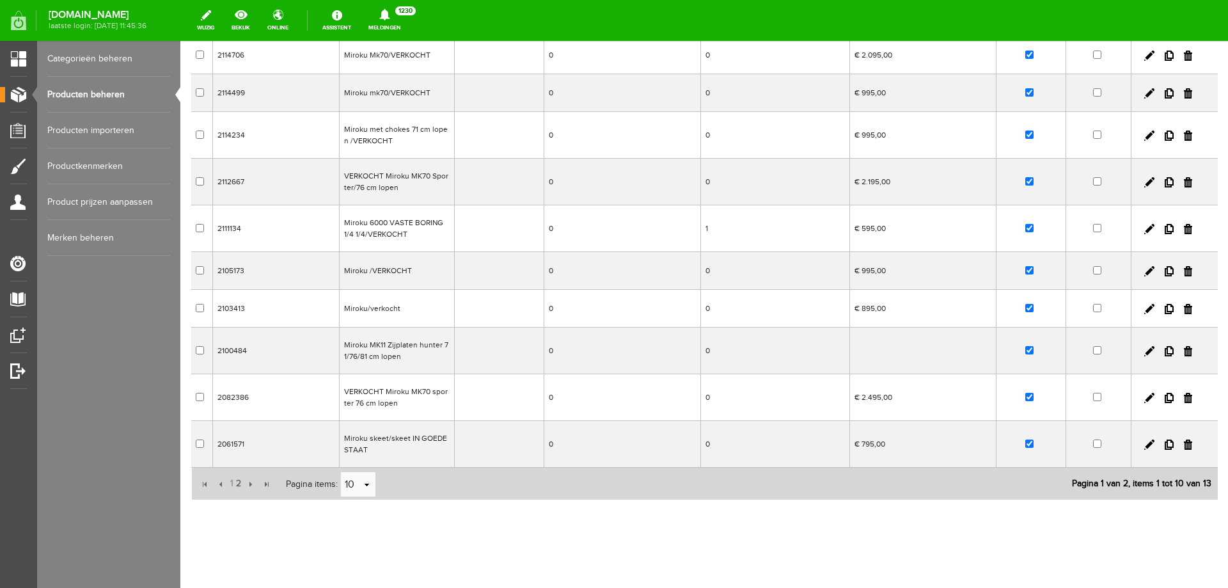
scroll to position [153, 0]
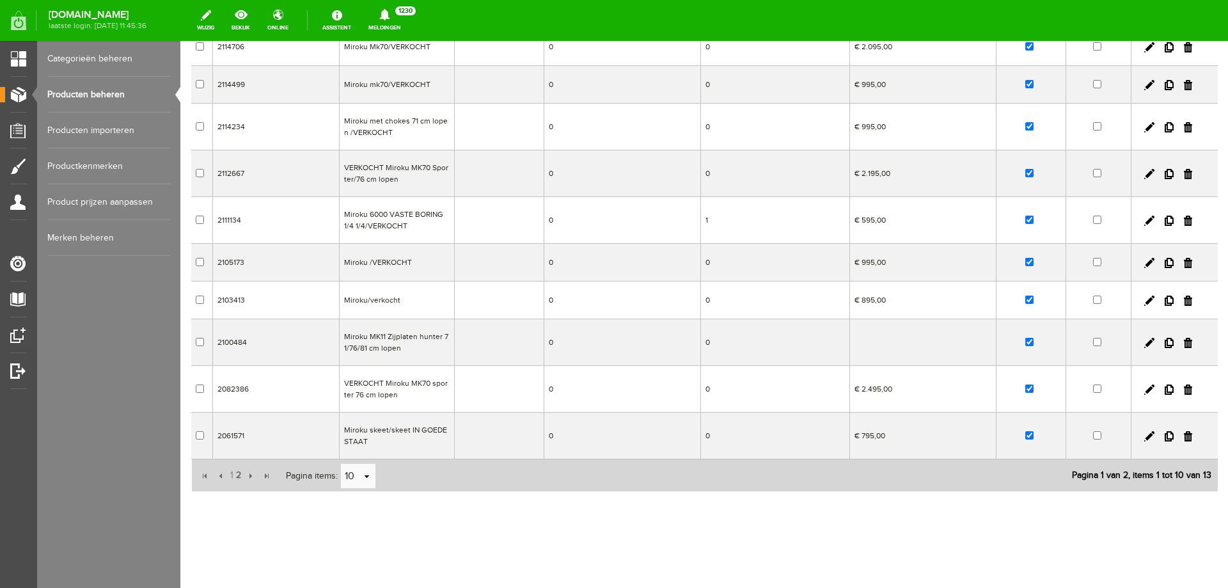
click at [430, 446] on td "Miroku skeet/skeet IN GOEDE STAAT" at bounding box center [397, 435] width 115 height 47
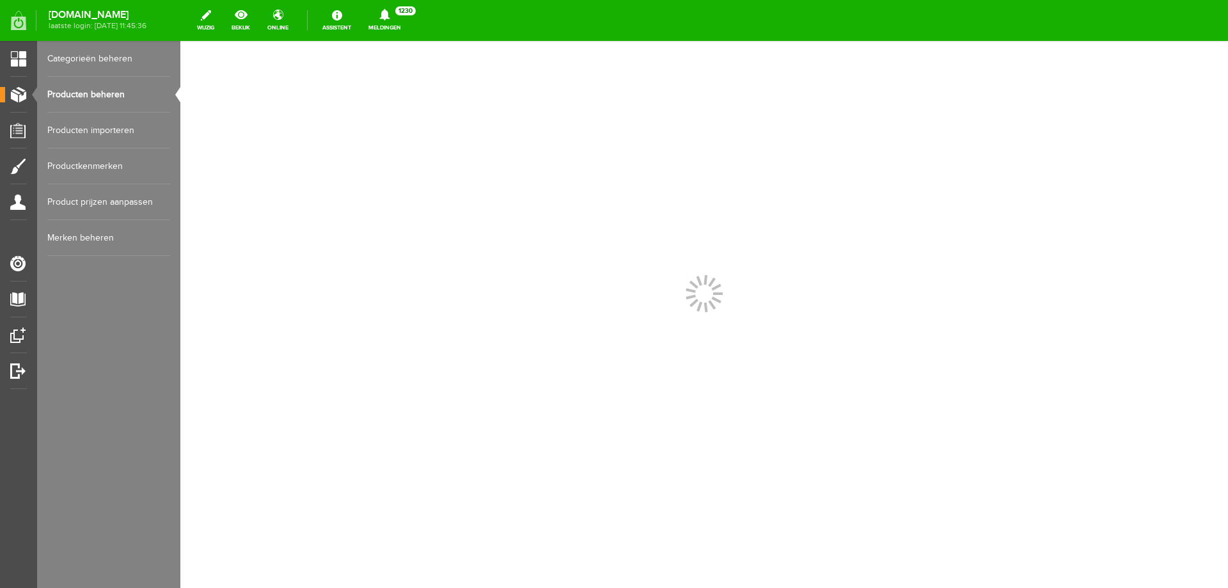
scroll to position [0, 0]
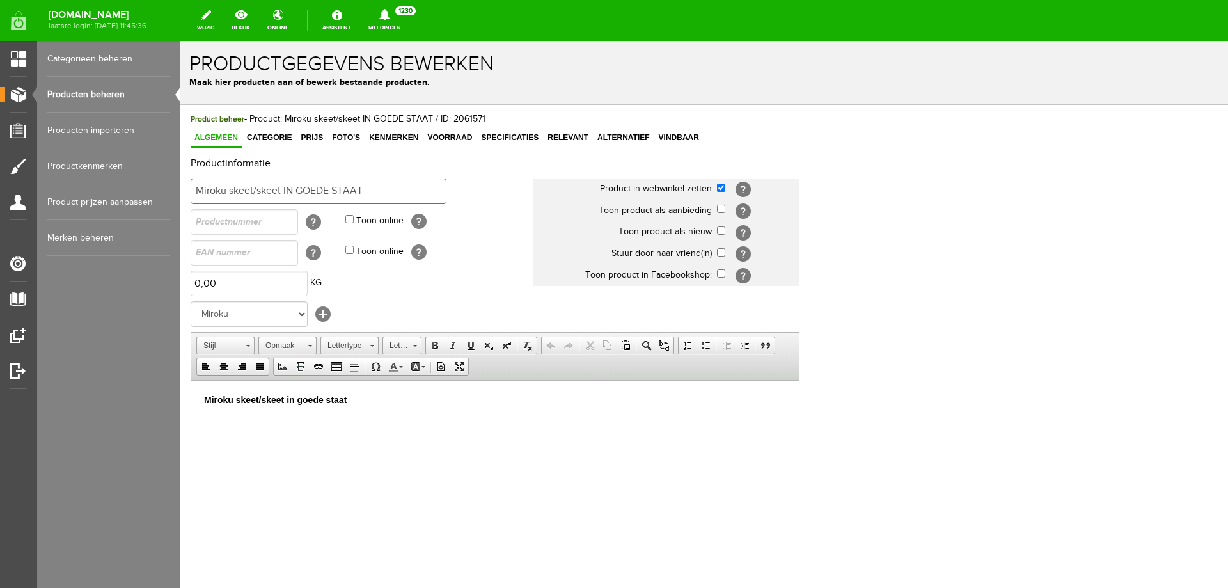
click at [368, 181] on input "Miroku skeet/skeet IN GOEDE STAAT" at bounding box center [319, 191] width 256 height 26
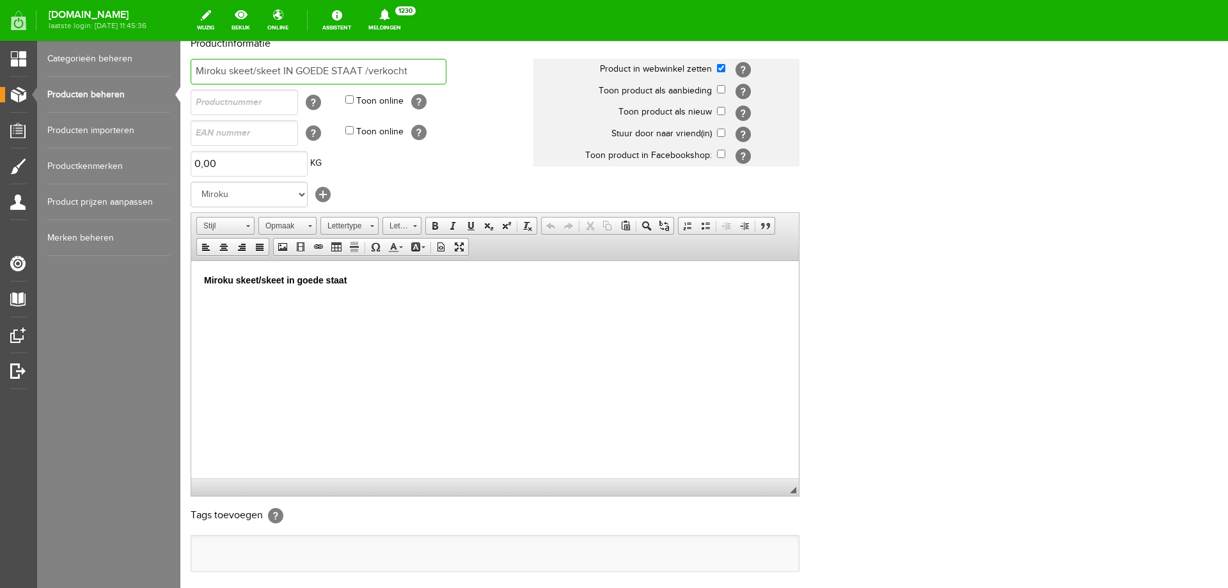
scroll to position [239, 0]
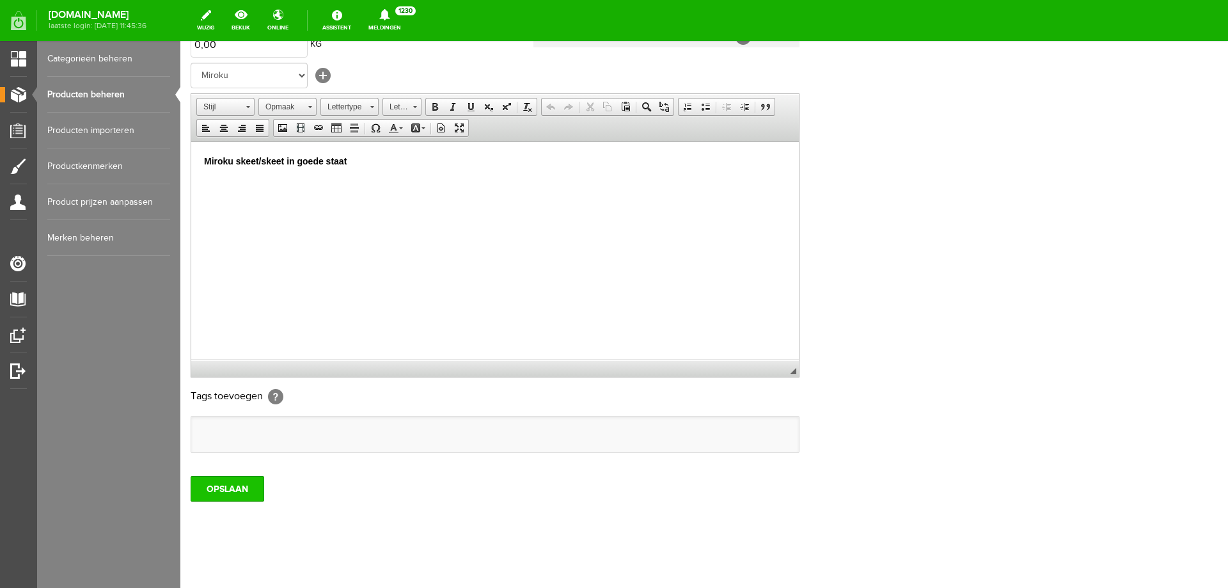
type input "Miroku skeet/skeet IN GOEDE STAAT /verkocht"
click at [239, 483] on input "OPSLAAN" at bounding box center [228, 489] width 74 height 26
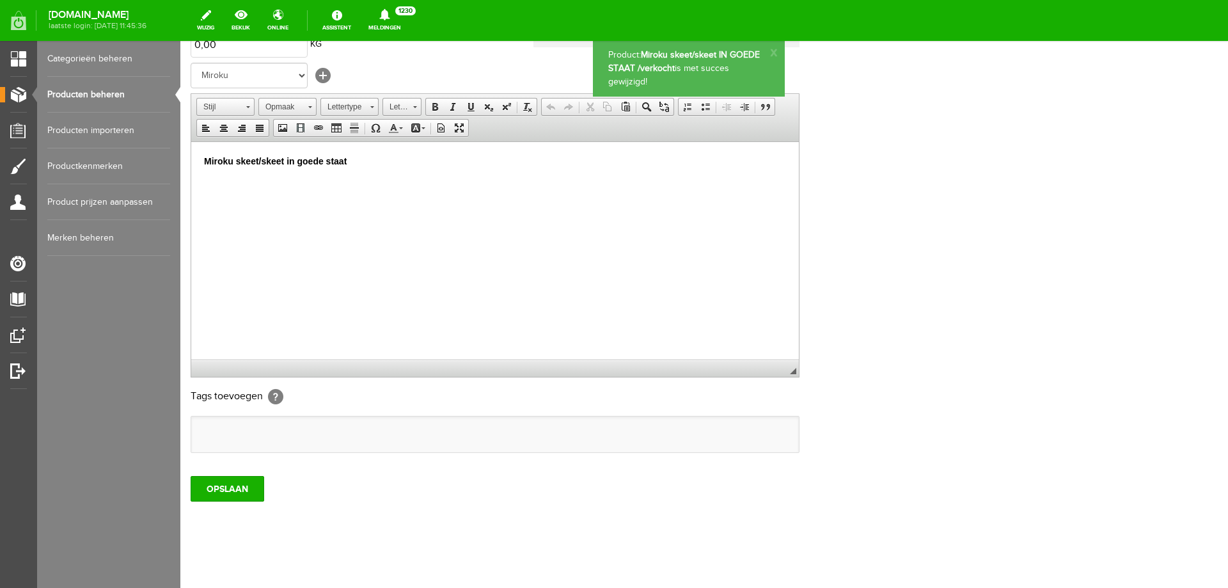
scroll to position [0, 0]
click at [82, 95] on link "Producten beheren" at bounding box center [108, 95] width 123 height 36
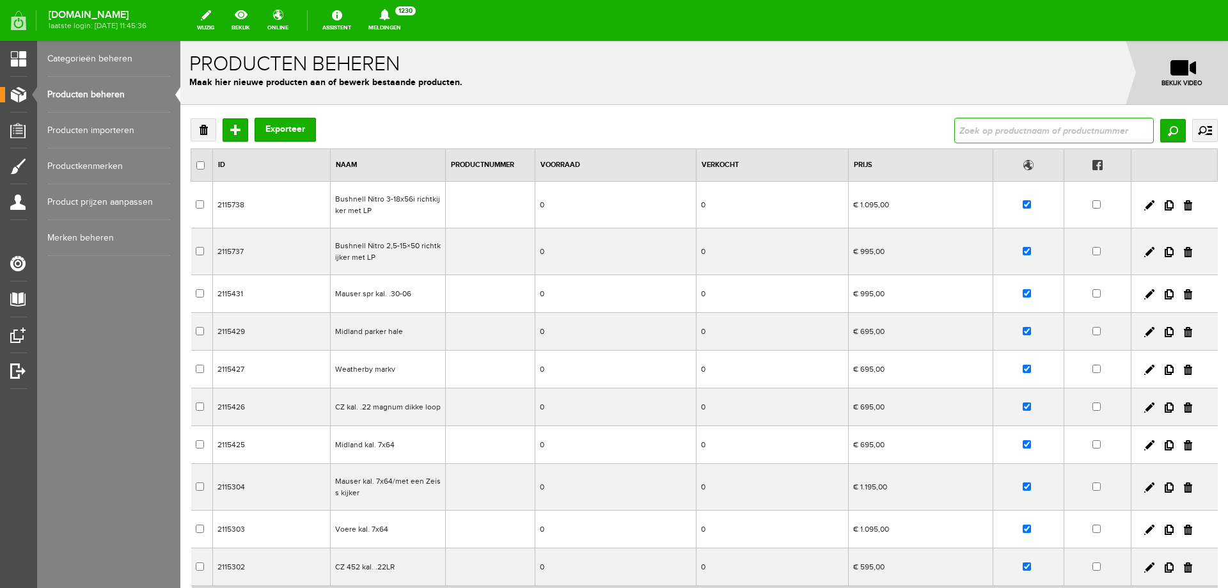
click at [973, 129] on input "text" at bounding box center [1054, 131] width 200 height 26
